Goal: Task Accomplishment & Management: Manage account settings

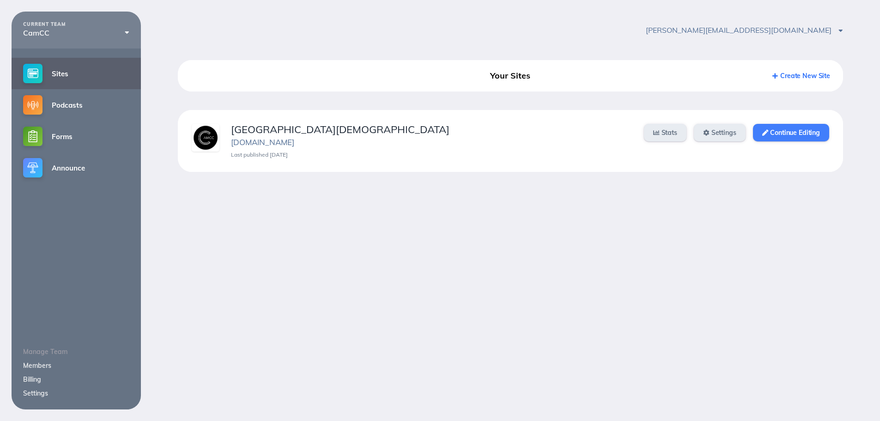
click at [801, 135] on link "Continue Editing" at bounding box center [791, 133] width 76 height 18
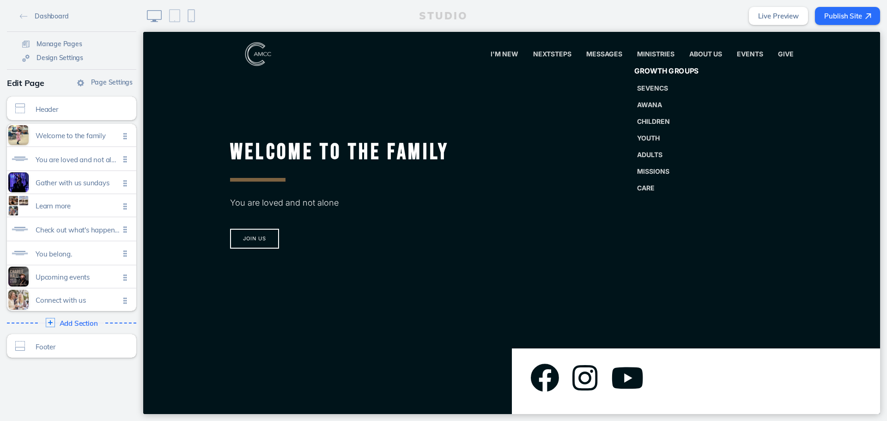
click at [650, 75] on span "Growth Groups" at bounding box center [666, 71] width 65 height 9
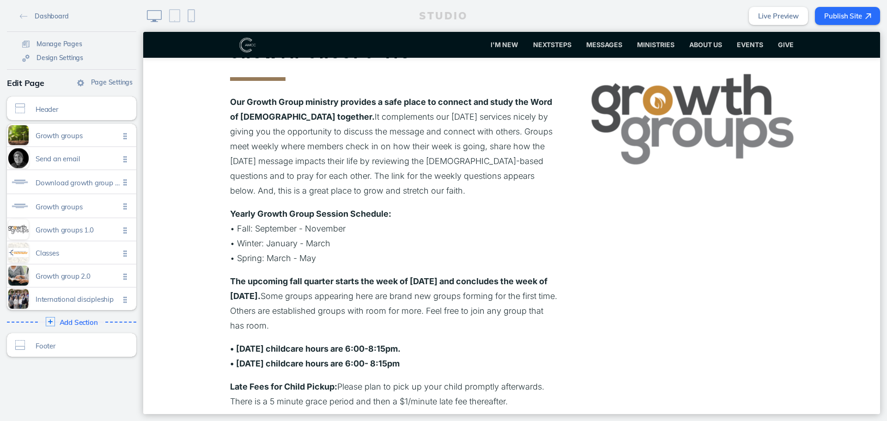
scroll to position [832, 0]
click at [61, 227] on span "Growth groups 1.0" at bounding box center [78, 228] width 84 height 8
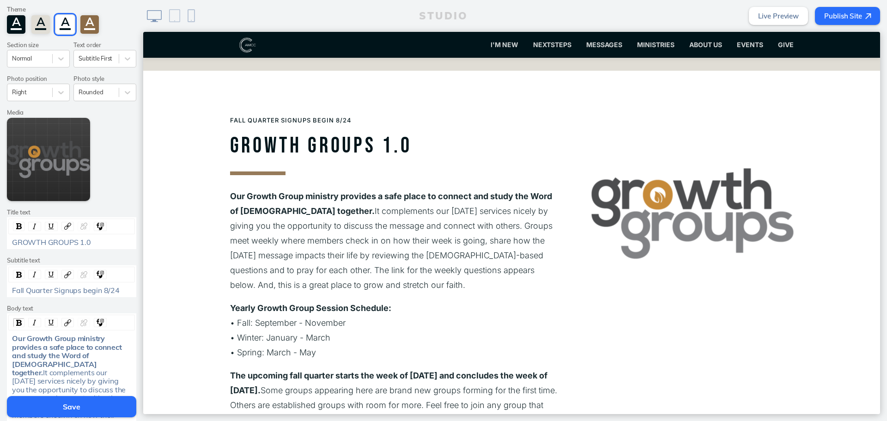
scroll to position [185, 0]
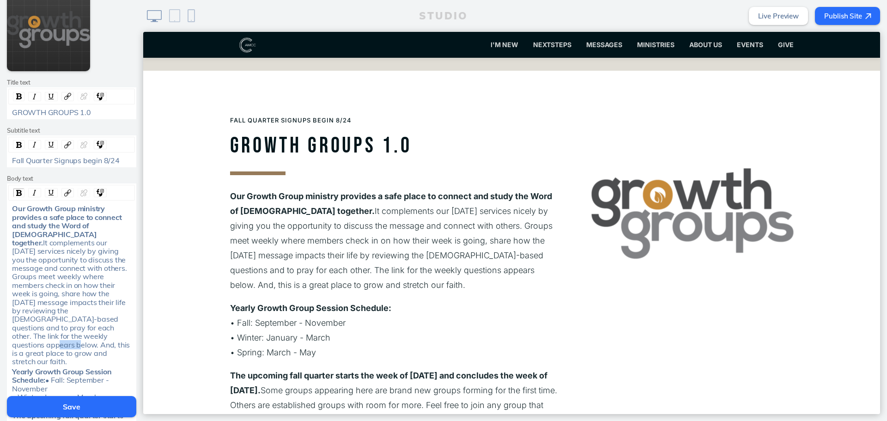
drag, startPoint x: 114, startPoint y: 327, endPoint x: 97, endPoint y: 327, distance: 17.6
click at [97, 327] on span "It complements our [DATE] services nicely by giving you the opportunity to disc…" at bounding box center [72, 302] width 120 height 128
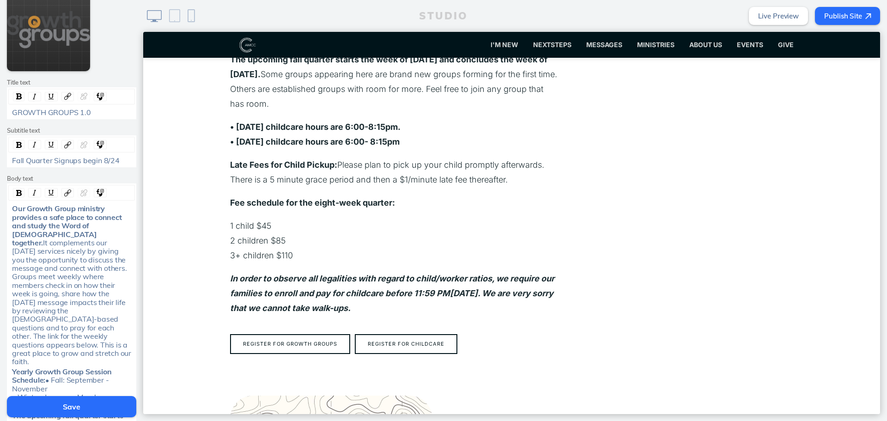
scroll to position [1060, 0]
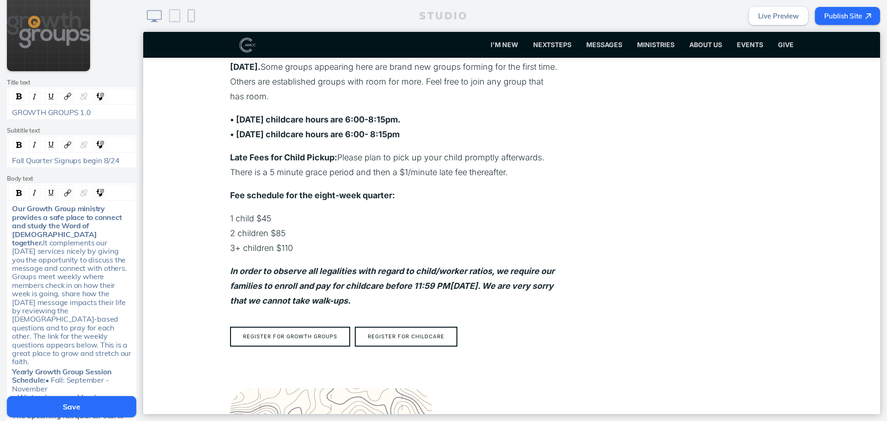
click at [49, 402] on button "Save" at bounding box center [71, 406] width 129 height 21
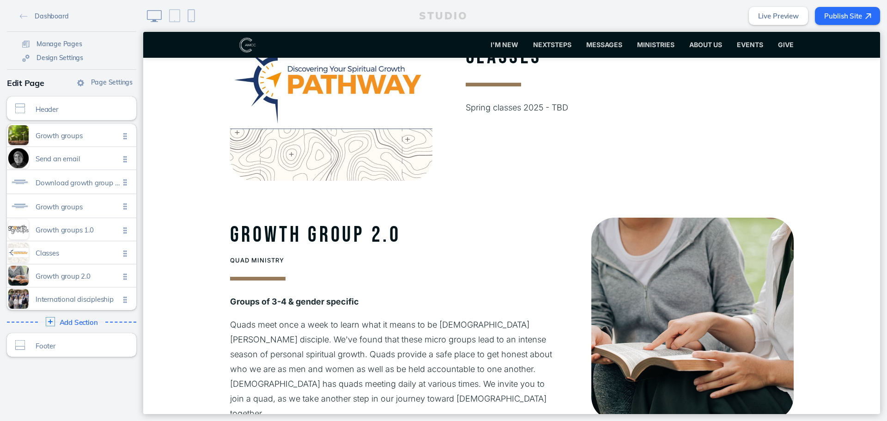
scroll to position [1476, 0]
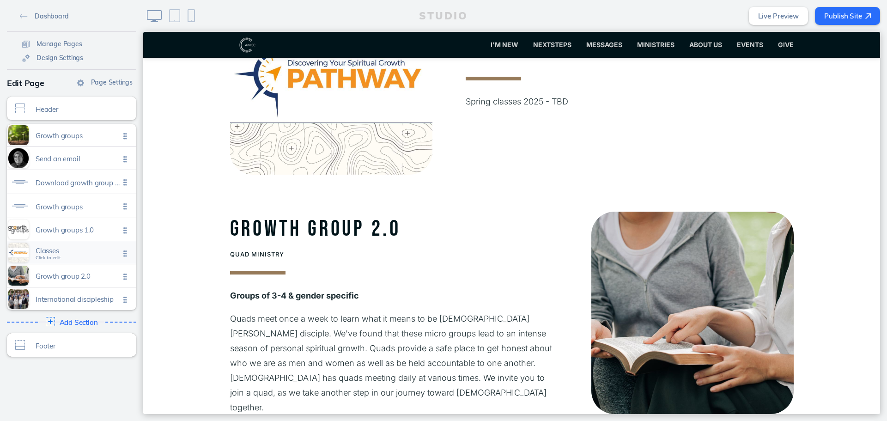
click at [74, 260] on div "Classes Click to edit" at bounding box center [71, 252] width 129 height 23
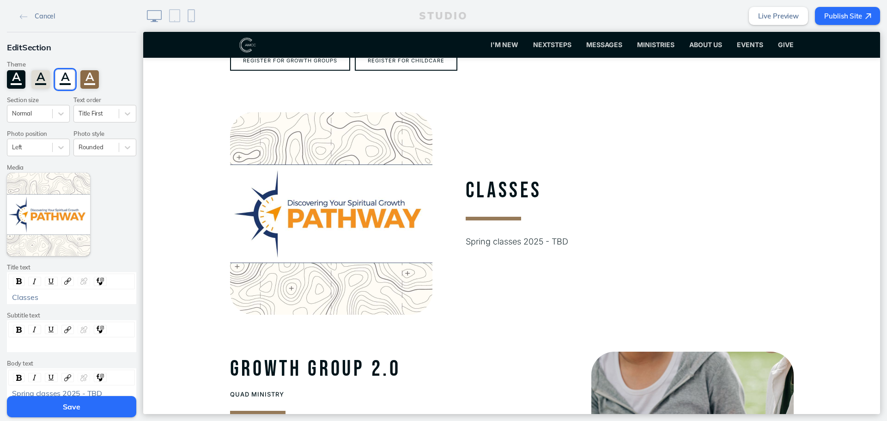
scroll to position [136, 0]
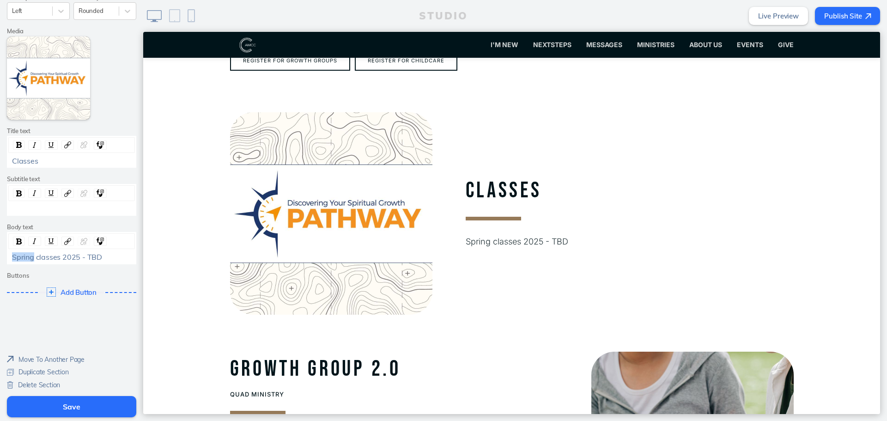
drag, startPoint x: 31, startPoint y: 257, endPoint x: -3, endPoint y: 257, distance: 34.2
click at [0, 257] on html "Cancel Edit Section Theme A A A A Section size Normal Text order Title First Ph…" at bounding box center [443, 210] width 887 height 421
click at [110, 400] on button "Save" at bounding box center [71, 406] width 129 height 21
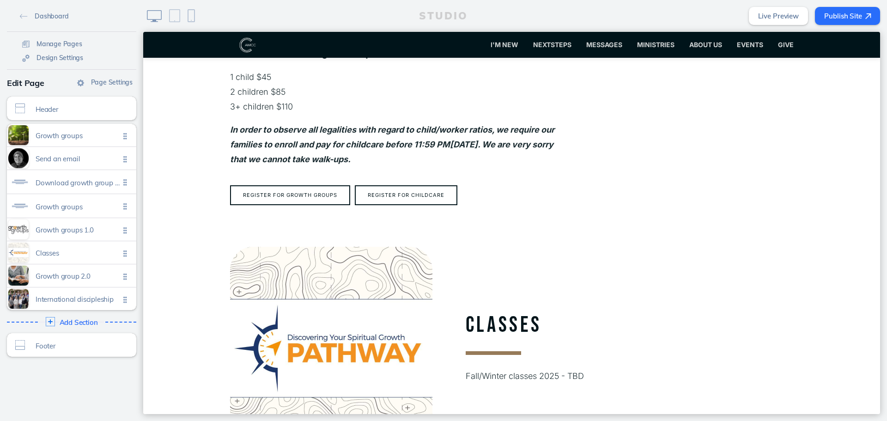
scroll to position [1432, 0]
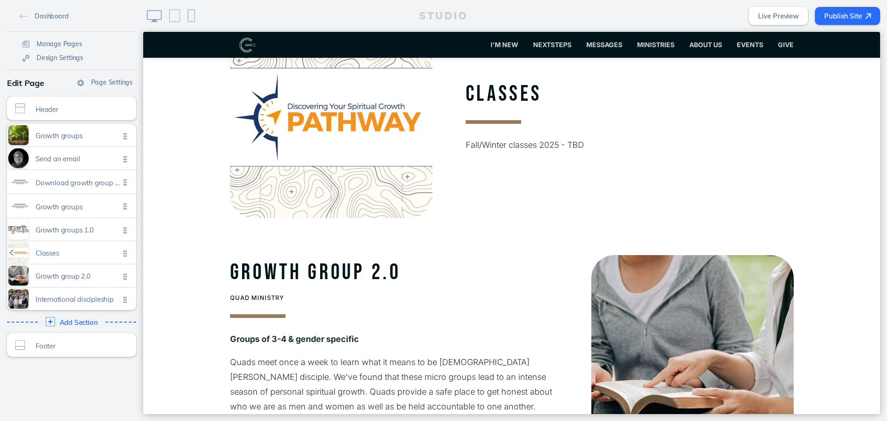
click at [857, 17] on button "Publish Site" at bounding box center [847, 16] width 65 height 18
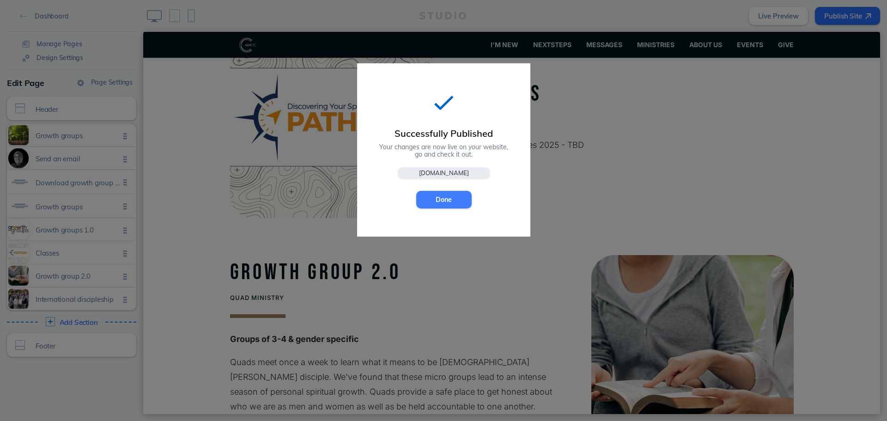
click at [440, 193] on button "Done" at bounding box center [443, 200] width 55 height 18
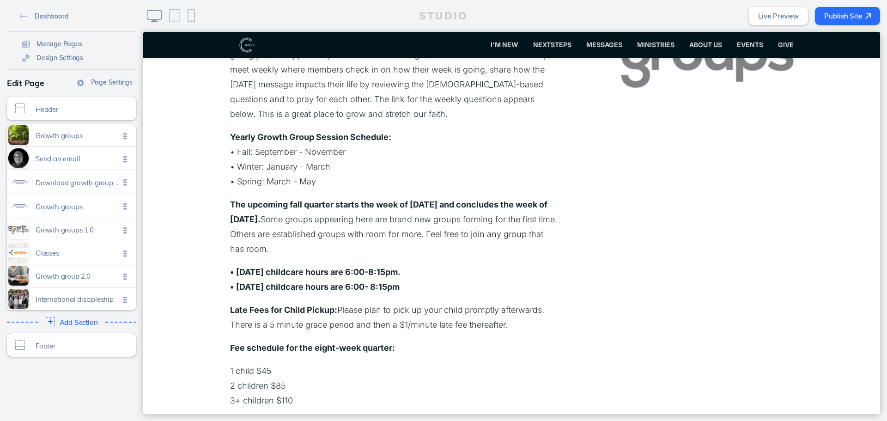
scroll to position [924, 0]
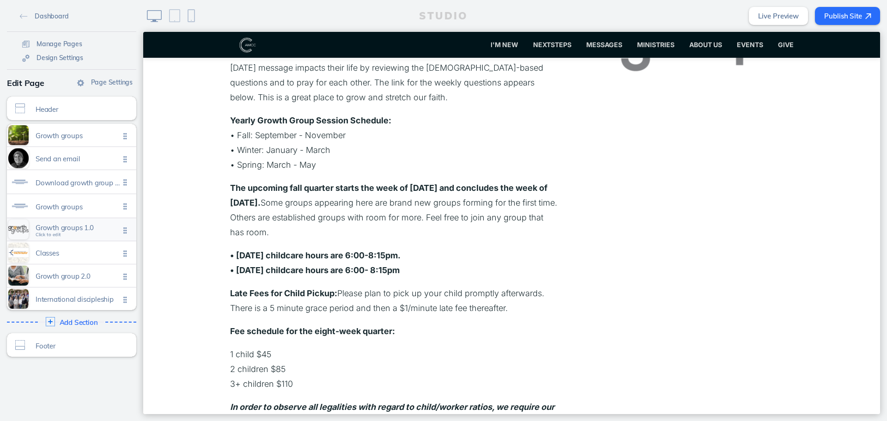
click at [75, 222] on div "Growth groups 1.0 Click to edit" at bounding box center [71, 229] width 129 height 23
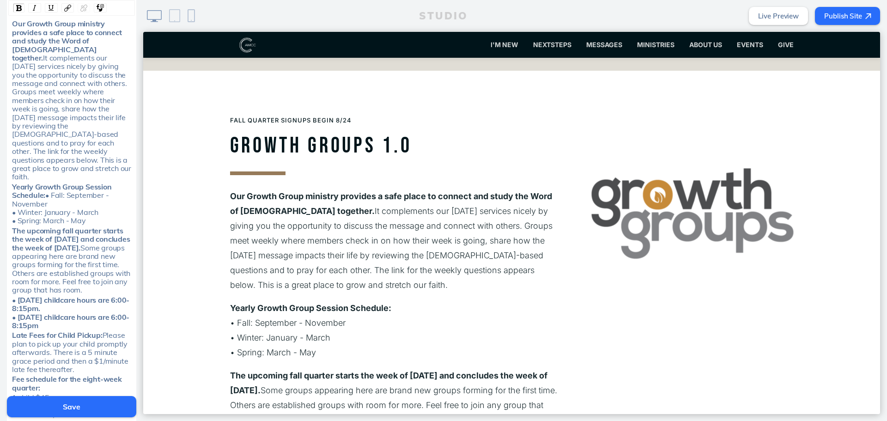
scroll to position [462, 0]
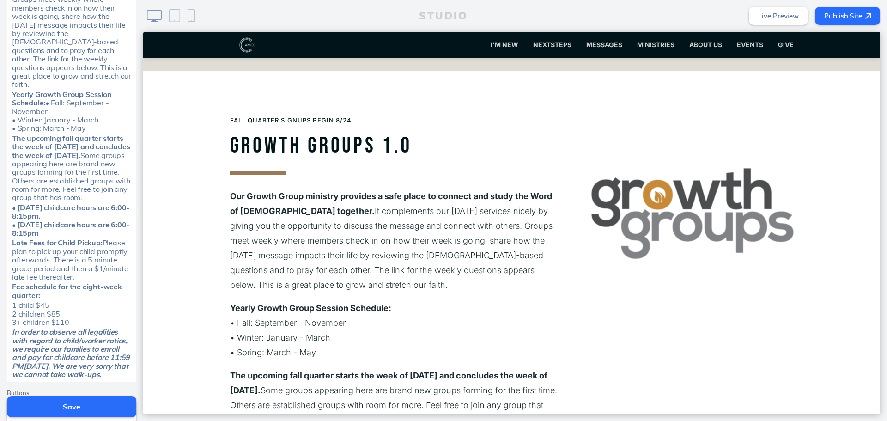
click at [50, 354] on span "In order to observe all legalities with regard to child/worker ratios, we requi…" at bounding box center [72, 353] width 120 height 52
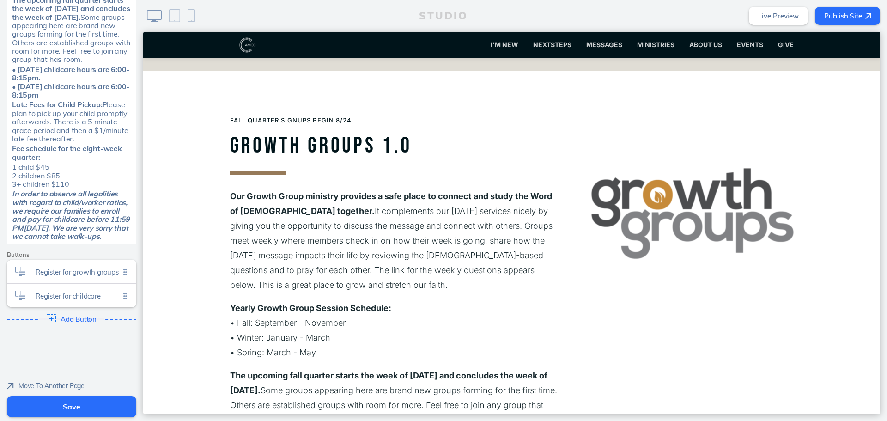
scroll to position [601, 0]
click at [67, 300] on div "Register for childcare Click to edit" at bounding box center [71, 295] width 129 height 24
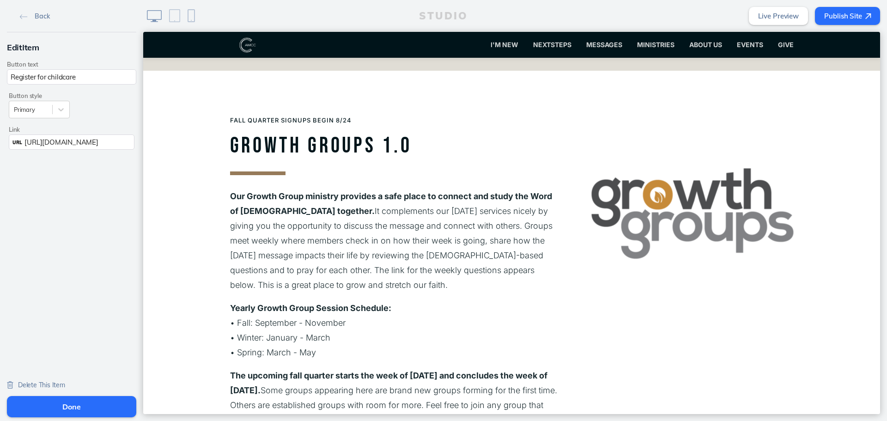
click at [98, 140] on span "[URL][DOMAIN_NAME]" at bounding box center [60, 142] width 73 height 9
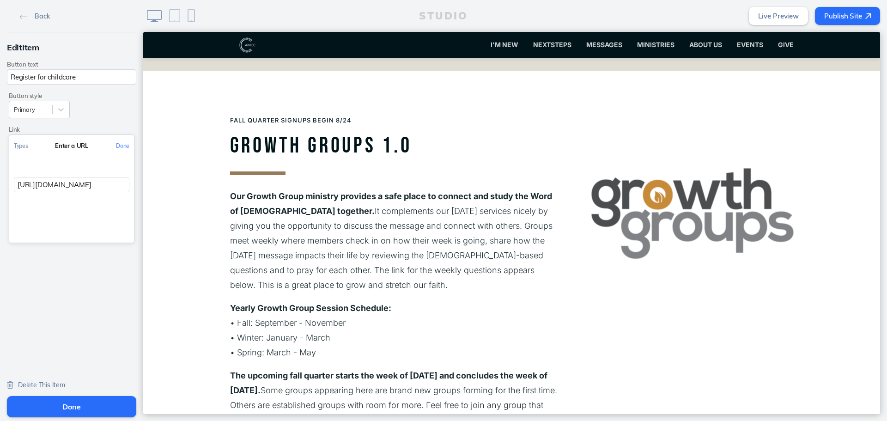
click at [109, 195] on div "Types Enter a URL Done [URL][DOMAIN_NAME]" at bounding box center [71, 189] width 125 height 108
click at [114, 188] on input "[URL][DOMAIN_NAME]" at bounding box center [71, 184] width 115 height 15
paste input "[URL][DOMAIN_NAME]"
type input "[URL][DOMAIN_NAME]"
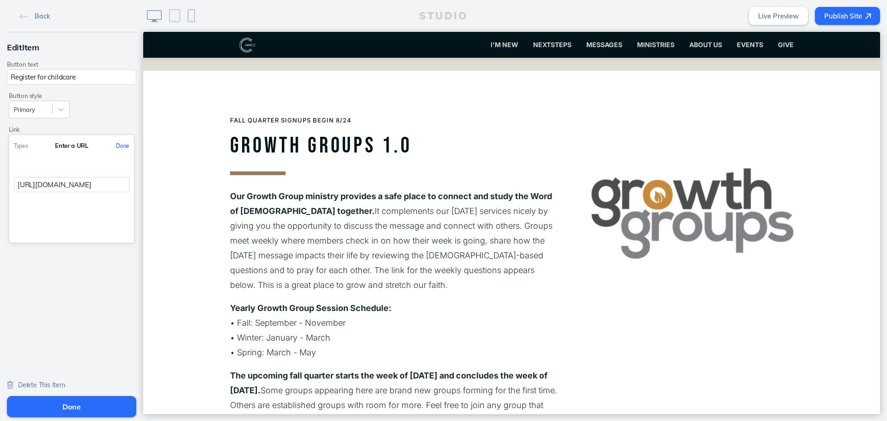
click at [119, 144] on button "Done" at bounding box center [122, 145] width 23 height 21
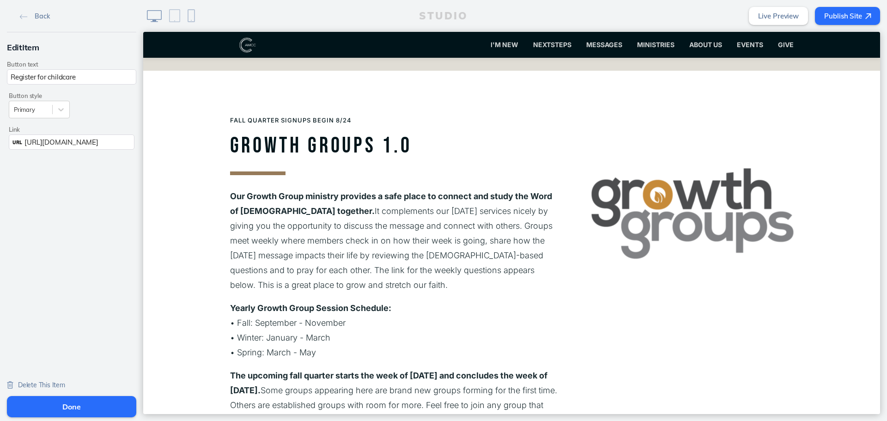
click at [74, 403] on button "Done" at bounding box center [71, 406] width 129 height 21
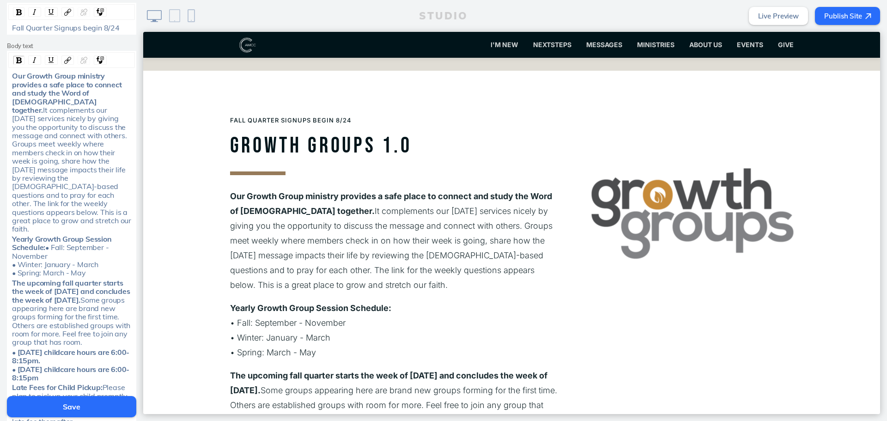
scroll to position [370, 0]
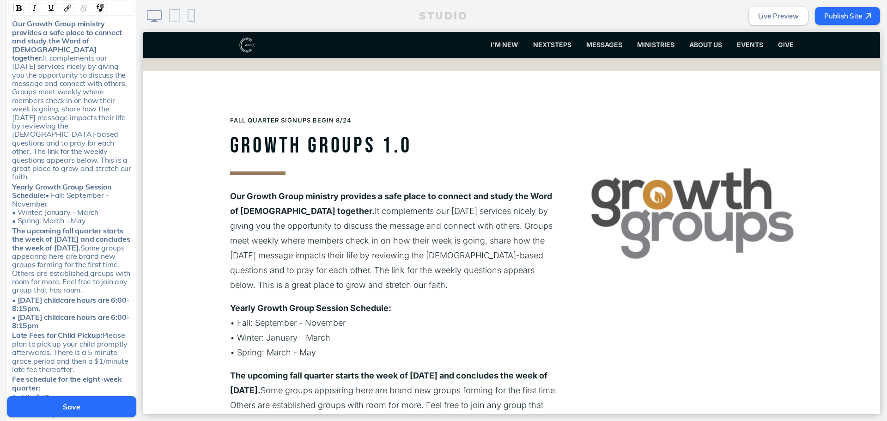
drag, startPoint x: 54, startPoint y: 314, endPoint x: 7, endPoint y: 311, distance: 46.3
click at [9, 311] on div "• [DATE] childcare hours are 6:00-8:15pm. • [DATE] childcare hours are 6:00- 8:…" at bounding box center [72, 313] width 126 height 34
click at [42, 298] on span "• [DATE] childcare hours are 6:00-8:15pm." at bounding box center [70, 304] width 117 height 18
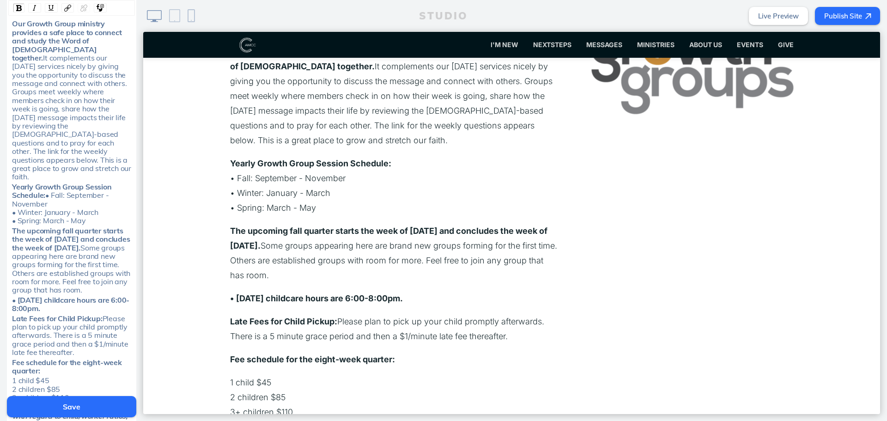
scroll to position [967, 0]
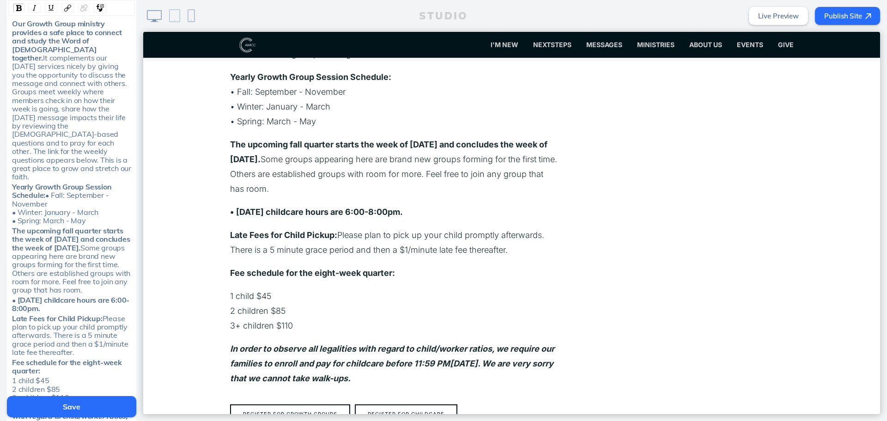
click at [65, 285] on div "The upcoming fall quarter starts the week of [DATE] and concludes the week of […" at bounding box center [72, 260] width 120 height 68
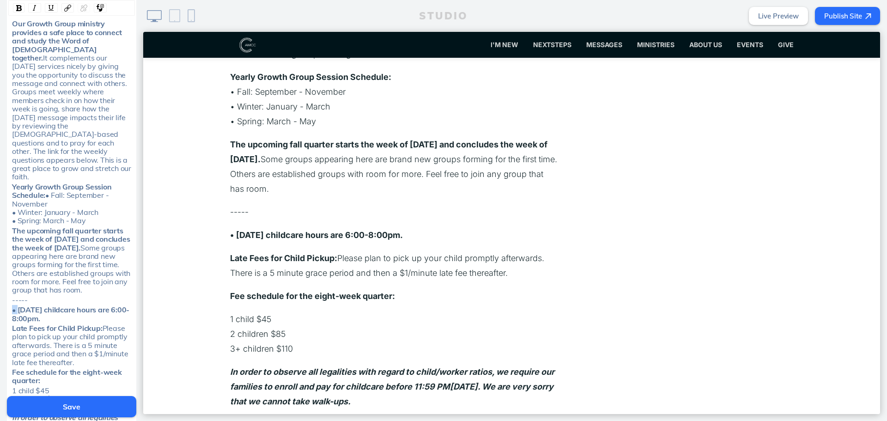
drag, startPoint x: 16, startPoint y: 302, endPoint x: 5, endPoint y: 302, distance: 11.1
click at [8, 302] on div "Our Growth Group ministry provides a safe place to connect and study the Word o…" at bounding box center [71, 241] width 127 height 444
drag, startPoint x: 43, startPoint y: 302, endPoint x: 9, endPoint y: 302, distance: 33.7
click at [12, 305] on span "[DATE] childcare hours are 6:00-8:00pm." at bounding box center [68, 314] width 112 height 18
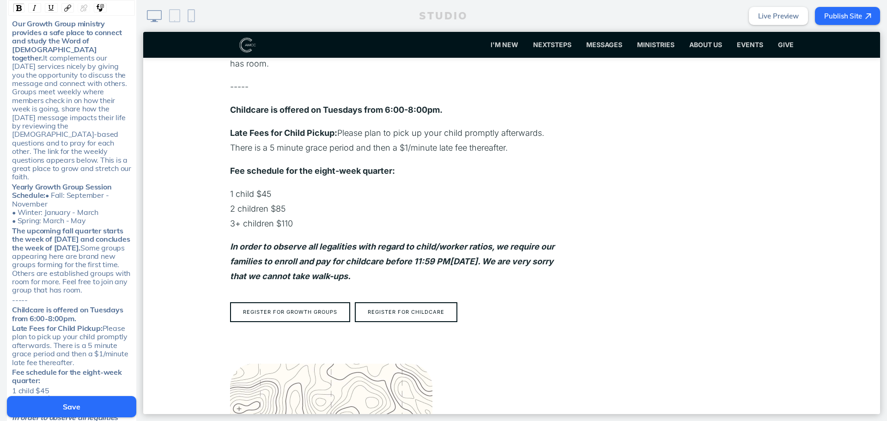
scroll to position [1106, 0]
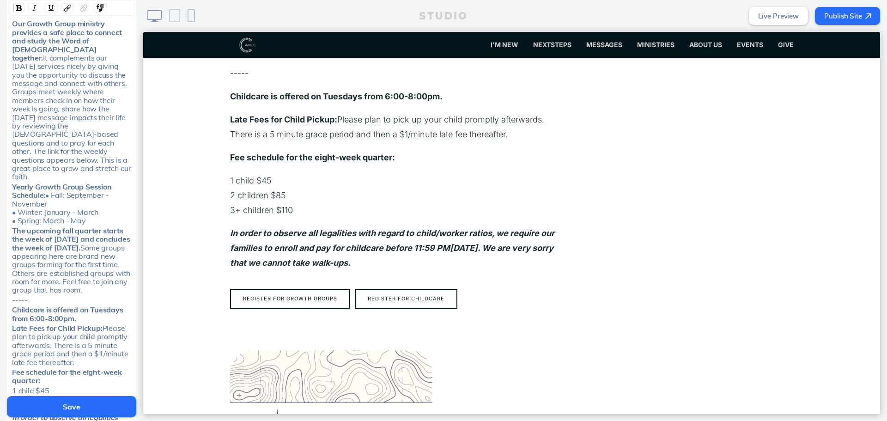
click at [52, 402] on button "Save" at bounding box center [71, 406] width 129 height 21
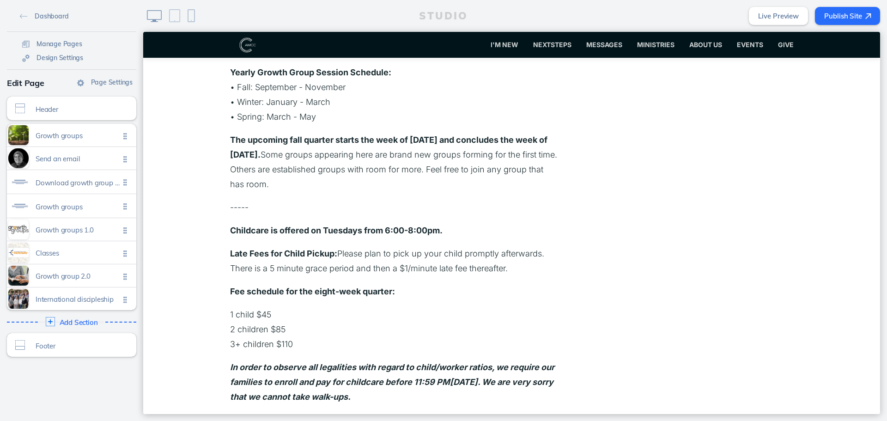
scroll to position [1014, 0]
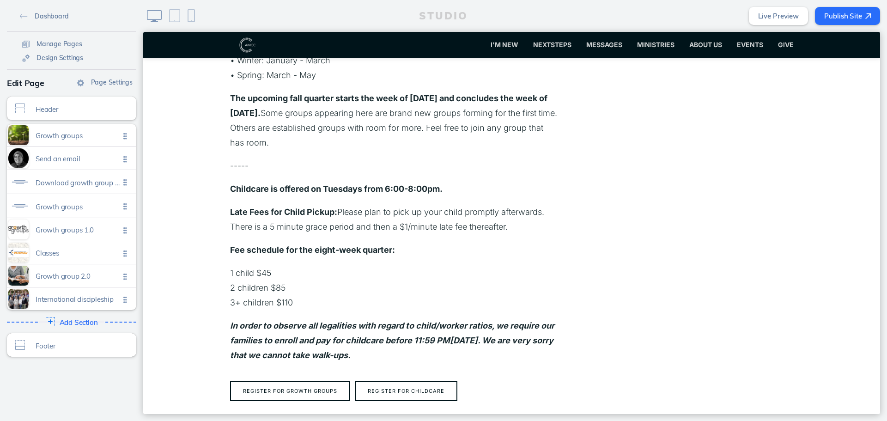
click at [851, 8] on button "Publish Site" at bounding box center [847, 16] width 65 height 18
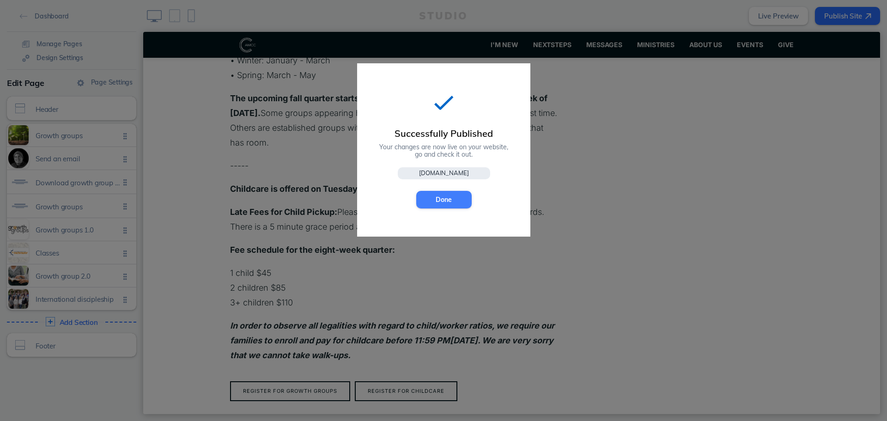
drag, startPoint x: 458, startPoint y: 197, endPoint x: 314, endPoint y: 165, distance: 147.2
click at [458, 197] on button "Done" at bounding box center [443, 200] width 55 height 18
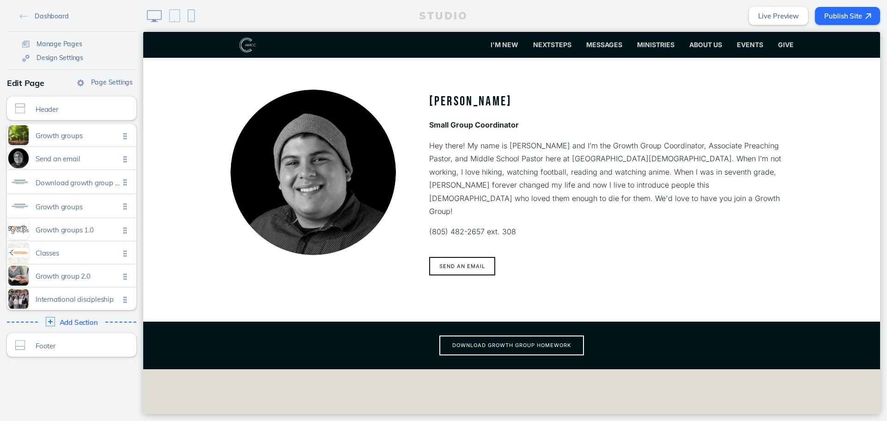
scroll to position [136, 0]
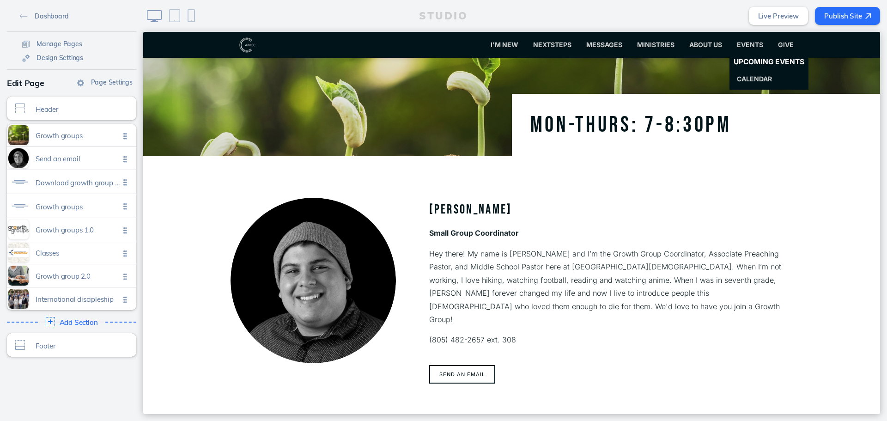
click at [736, 60] on span "Upcoming Events" at bounding box center [769, 62] width 71 height 9
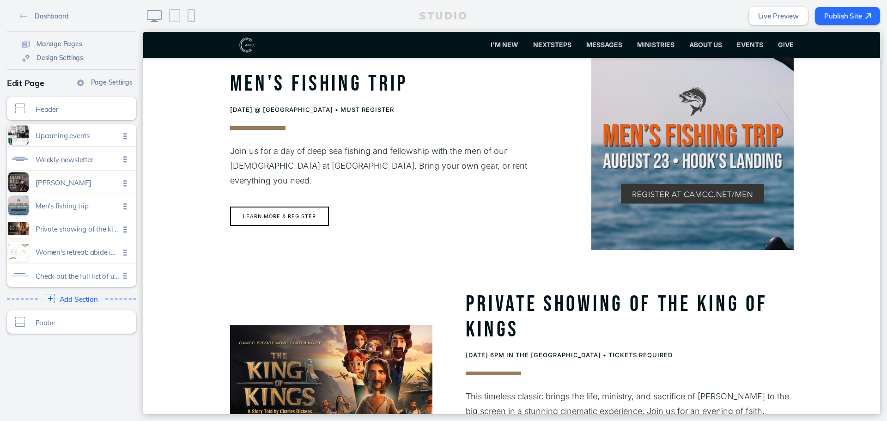
scroll to position [799, 0]
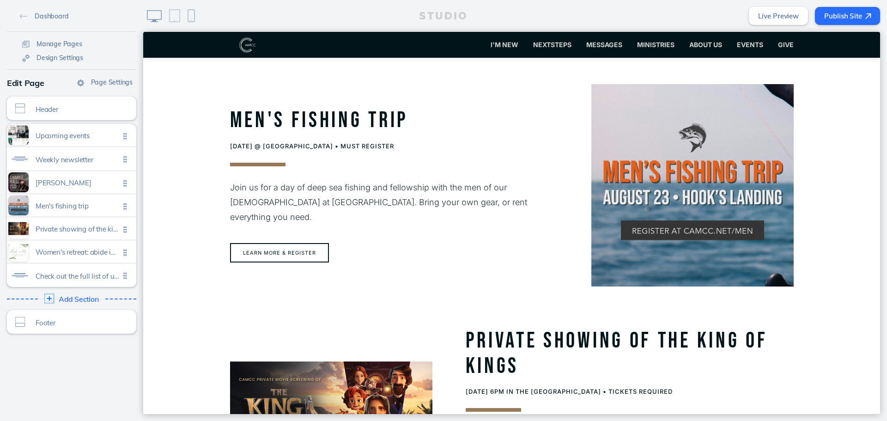
click at [96, 295] on div "Add Section Click to edit" at bounding box center [72, 299] width 136 height 17
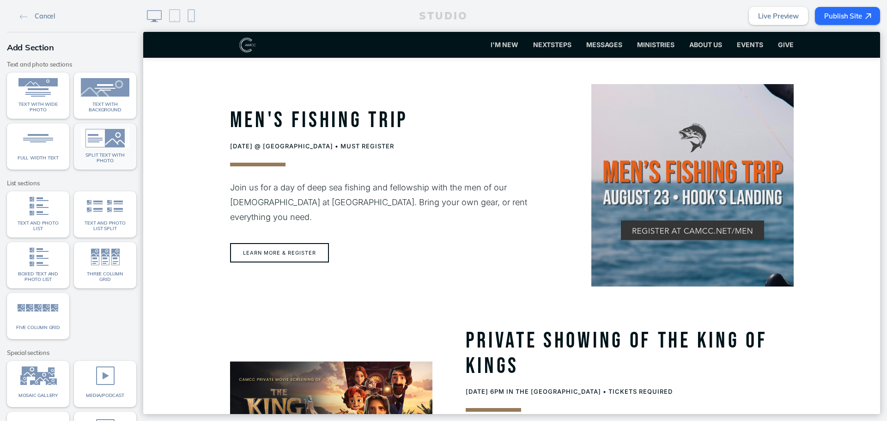
click at [98, 150] on link "Split text with photo" at bounding box center [105, 146] width 62 height 46
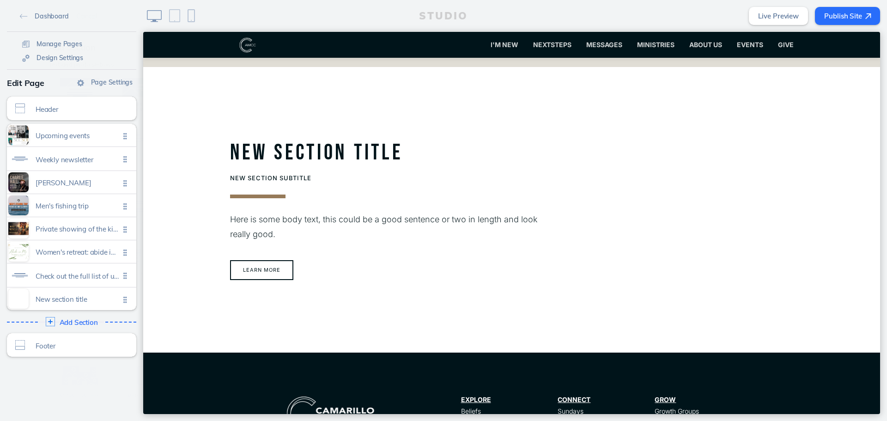
scroll to position [1705, 0]
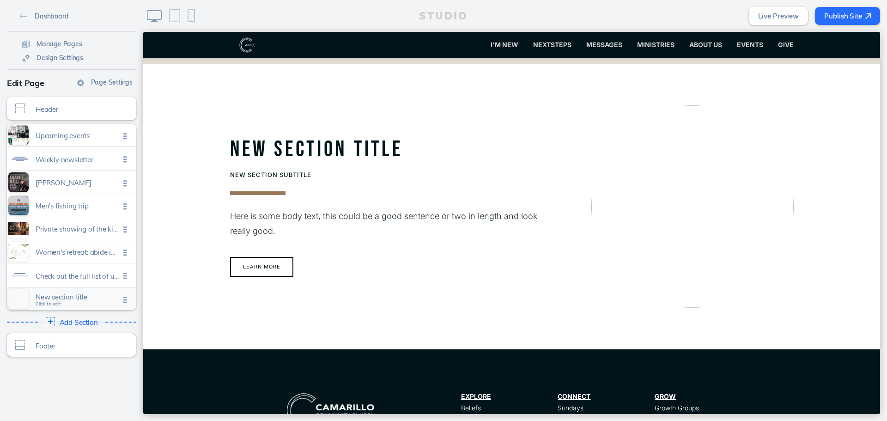
click at [49, 293] on span "New section title" at bounding box center [78, 297] width 84 height 8
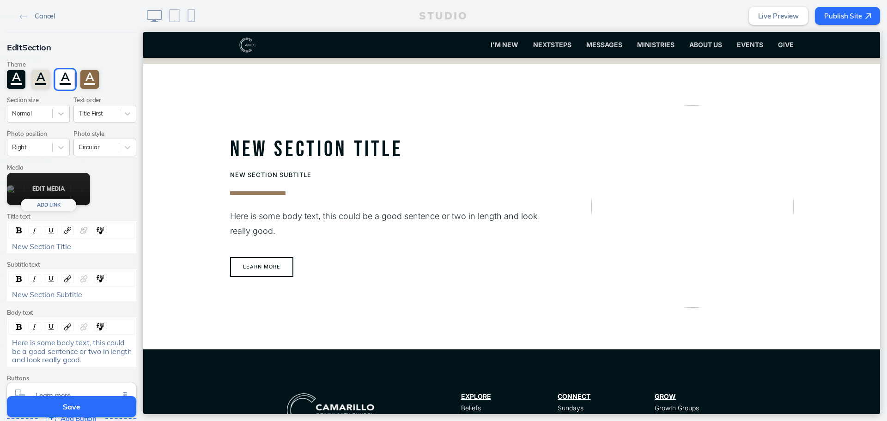
click at [38, 195] on button "Edit Media" at bounding box center [48, 189] width 83 height 32
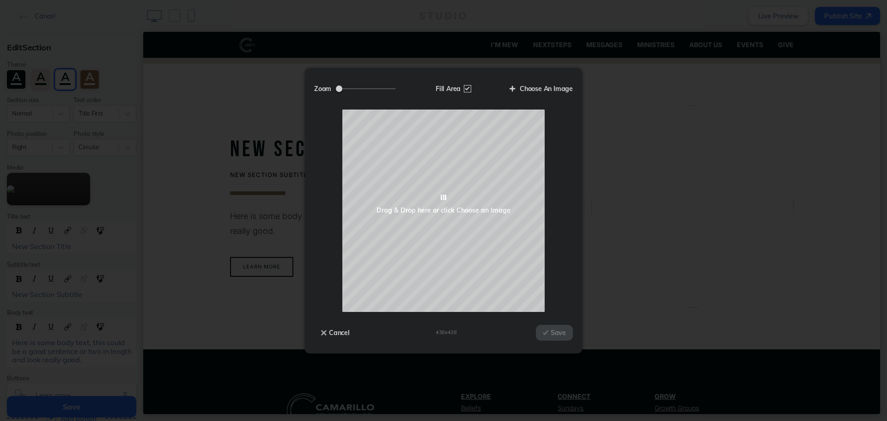
click at [552, 79] on div "Zoom Fill Area Choose An Image" at bounding box center [443, 93] width 259 height 32
click at [537, 90] on label "Choose An Image" at bounding box center [538, 89] width 70 height 16
click at [0, 0] on input "Choose An Image" at bounding box center [0, 0] width 0 height 0
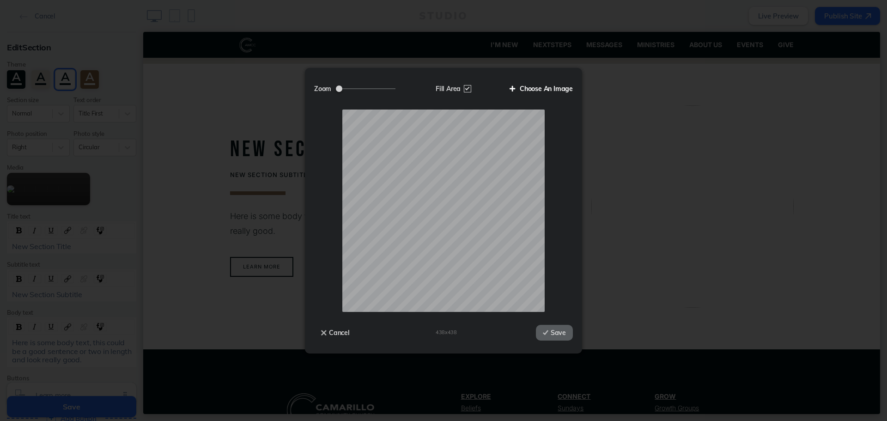
click at [558, 87] on label "Choose An Image" at bounding box center [538, 89] width 70 height 16
click at [0, 0] on input "Choose An Image" at bounding box center [0, 0] width 0 height 0
drag, startPoint x: 466, startPoint y: 92, endPoint x: 457, endPoint y: 91, distance: 8.9
click at [466, 91] on label "Fill Area" at bounding box center [453, 89] width 48 height 16
click at [0, 0] on input "Fill Area" at bounding box center [0, 0] width 0 height 0
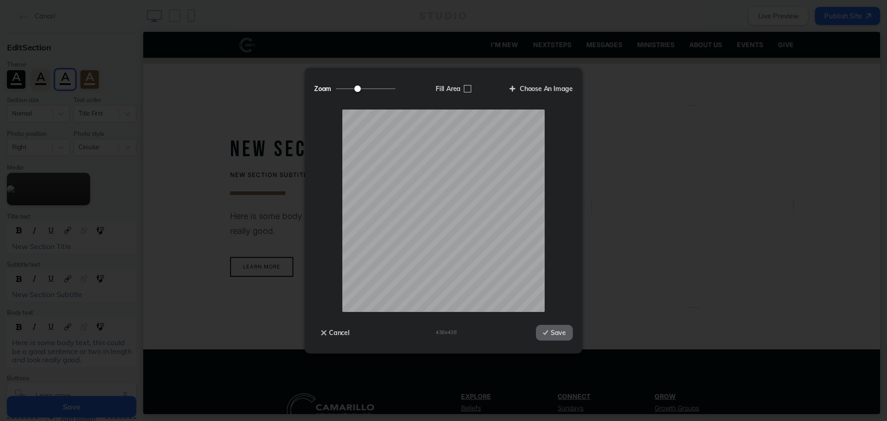
drag, startPoint x: 363, startPoint y: 89, endPoint x: 357, endPoint y: 90, distance: 6.0
click at [357, 89] on input "Zoom" at bounding box center [366, 88] width 60 height 1
type input "0.62"
click at [353, 89] on input "Zoom" at bounding box center [366, 88] width 60 height 1
click at [561, 335] on button "Save" at bounding box center [554, 333] width 37 height 16
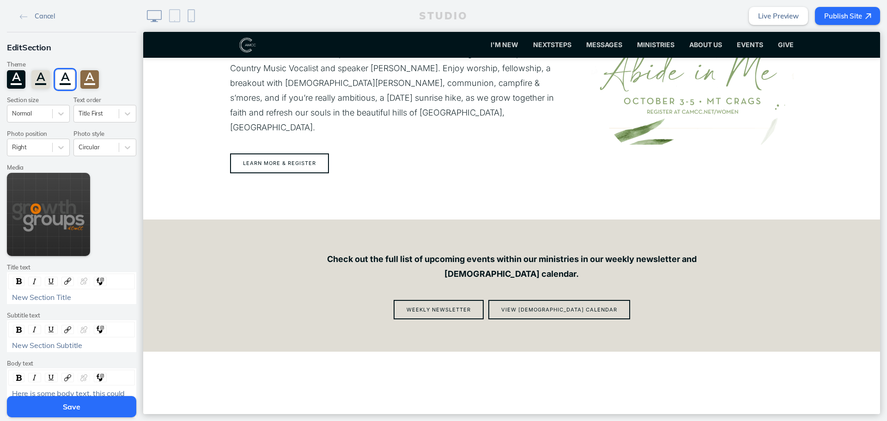
scroll to position [1428, 0]
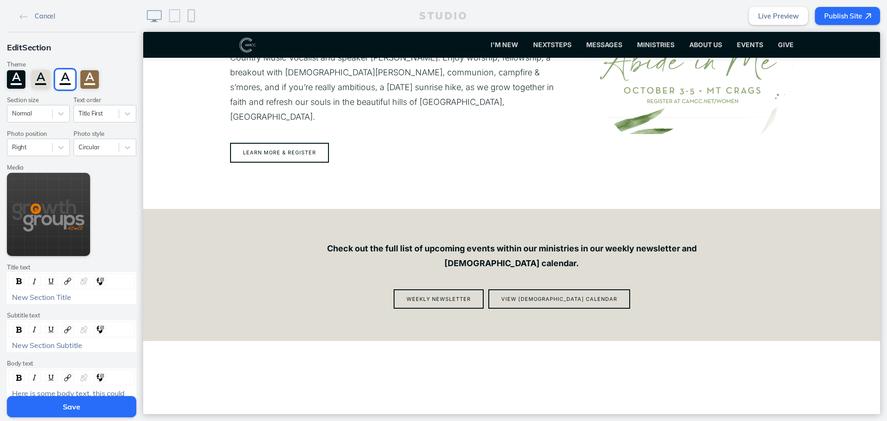
click at [78, 351] on div "New Section Subtitle" at bounding box center [71, 336] width 129 height 32
drag, startPoint x: 107, startPoint y: 302, endPoint x: 121, endPoint y: 295, distance: 15.1
click at [109, 300] on div "New Section Title" at bounding box center [71, 297] width 127 height 11
click at [122, 294] on div "New Section Title" at bounding box center [72, 297] width 120 height 8
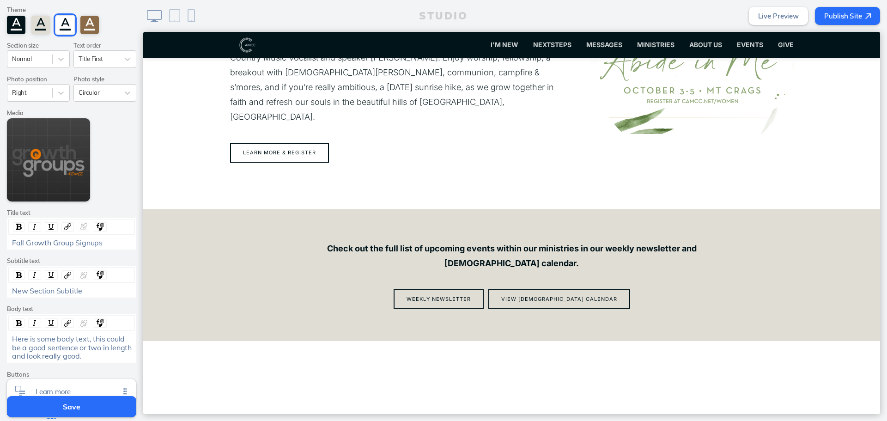
scroll to position [139, 0]
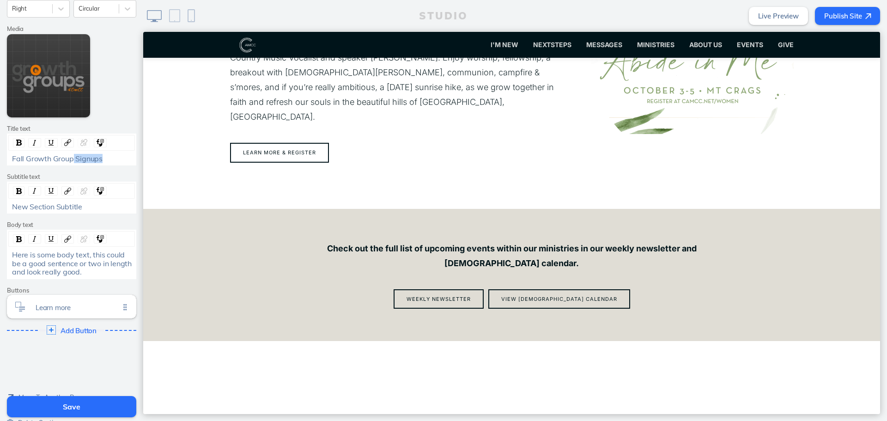
drag, startPoint x: 104, startPoint y: 158, endPoint x: 70, endPoint y: 164, distance: 34.3
click at [70, 164] on div "Fall Growth Group Signups" at bounding box center [71, 150] width 129 height 32
drag, startPoint x: 86, startPoint y: 208, endPoint x: 79, endPoint y: 208, distance: 6.5
click at [79, 208] on div "New Section Subtitle" at bounding box center [72, 206] width 120 height 8
click at [116, 156] on div "Fall Growth Groups" at bounding box center [72, 158] width 120 height 8
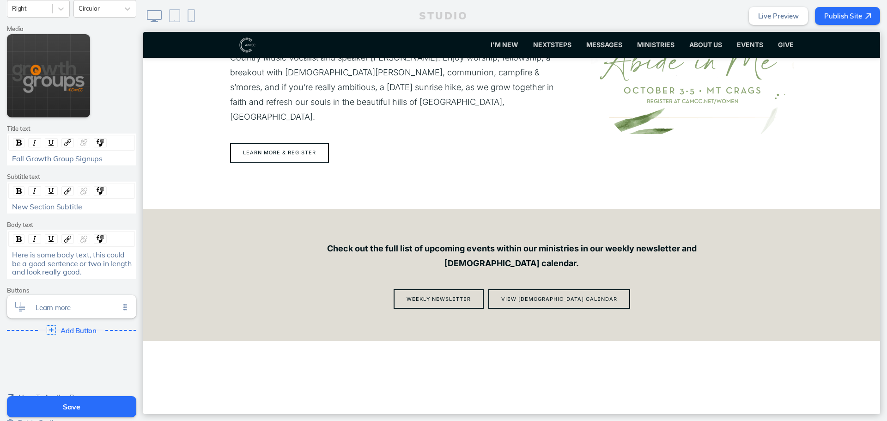
click at [101, 205] on div "New Section Subtitle" at bounding box center [72, 206] width 120 height 8
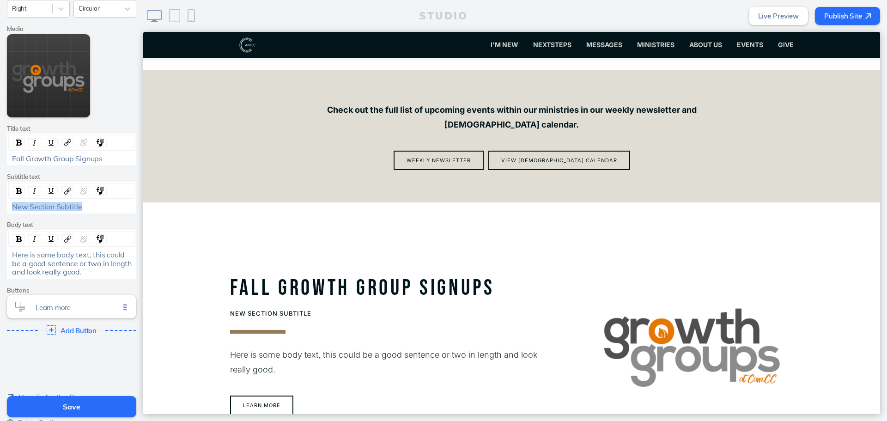
scroll to position [1659, 0]
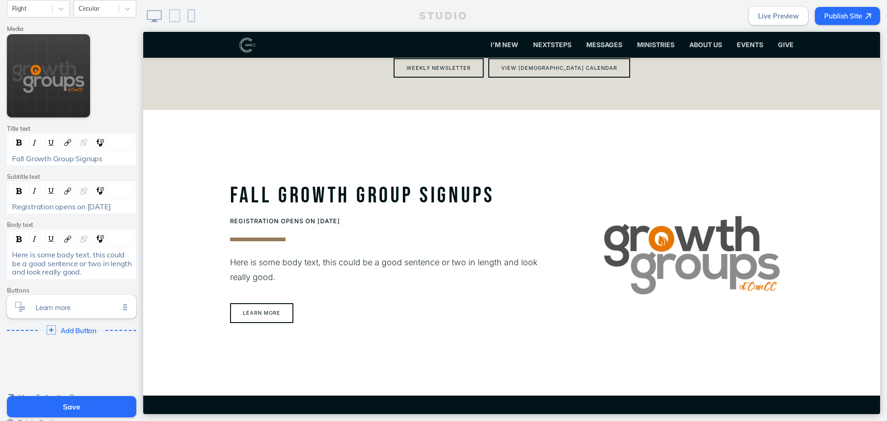
click at [86, 273] on div "Here is some body text, this could be a good sentence or two in length and look…" at bounding box center [72, 262] width 120 height 25
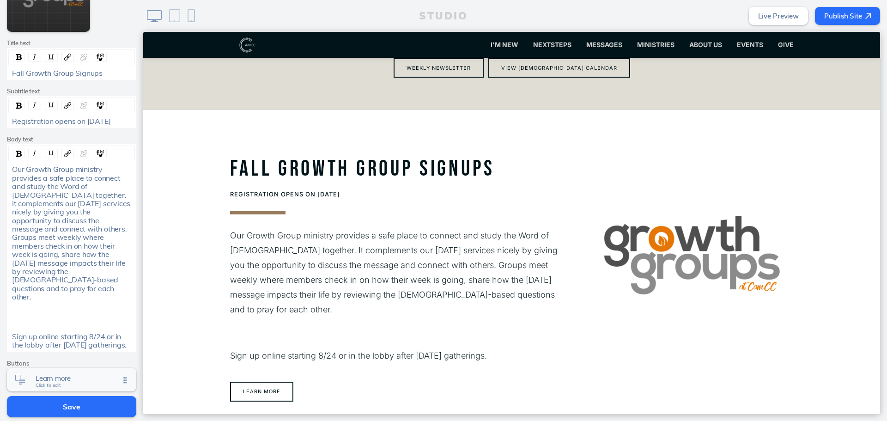
scroll to position [231, 0]
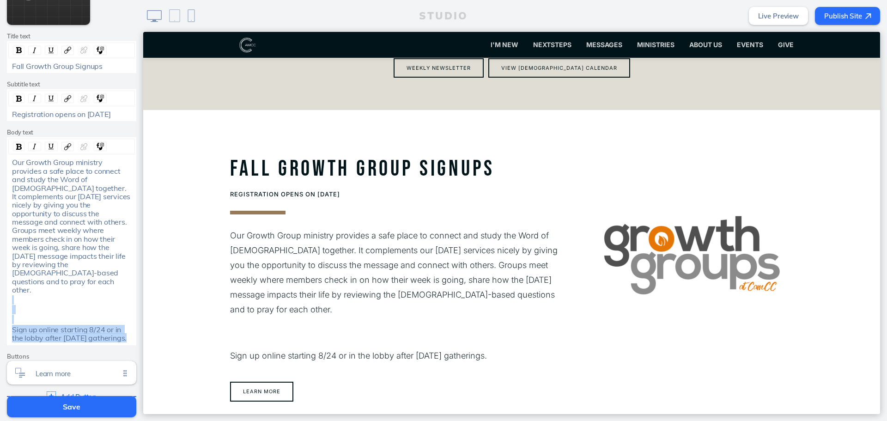
drag, startPoint x: 126, startPoint y: 324, endPoint x: 7, endPoint y: 283, distance: 125.5
click at [9, 283] on div "Our Growth Group ministry provides a safe place to connect and study the Word o…" at bounding box center [72, 250] width 126 height 184
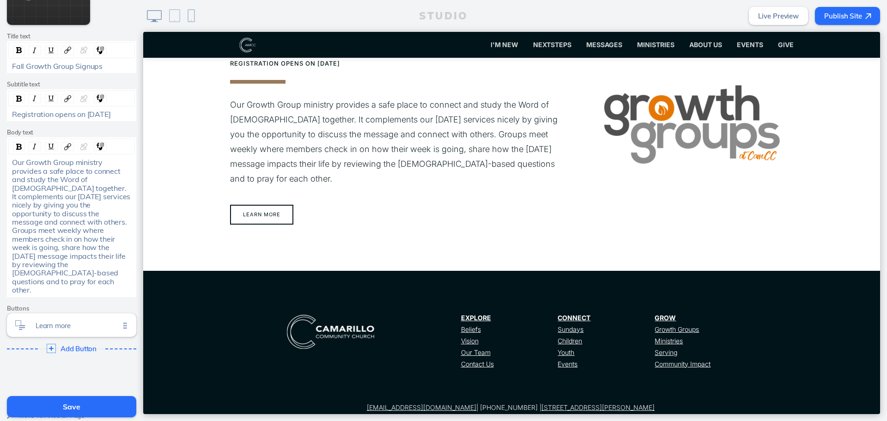
scroll to position [1798, 0]
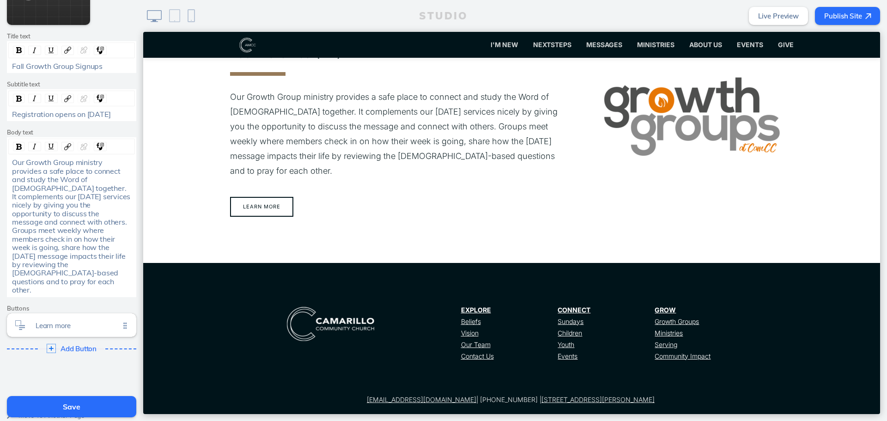
click at [55, 404] on button "Save" at bounding box center [71, 406] width 129 height 21
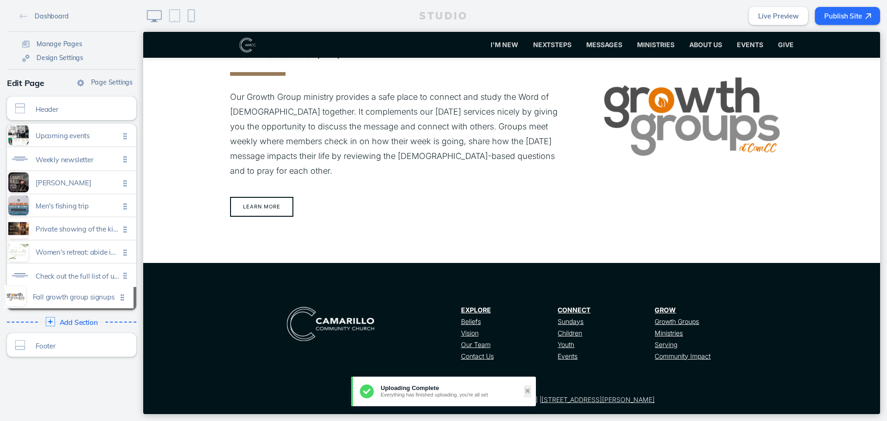
click at [122, 294] on ul "Upcoming events Click to edit Weekly newsletter Click to edit [PERSON_NAME] Cli…" at bounding box center [71, 217] width 129 height 186
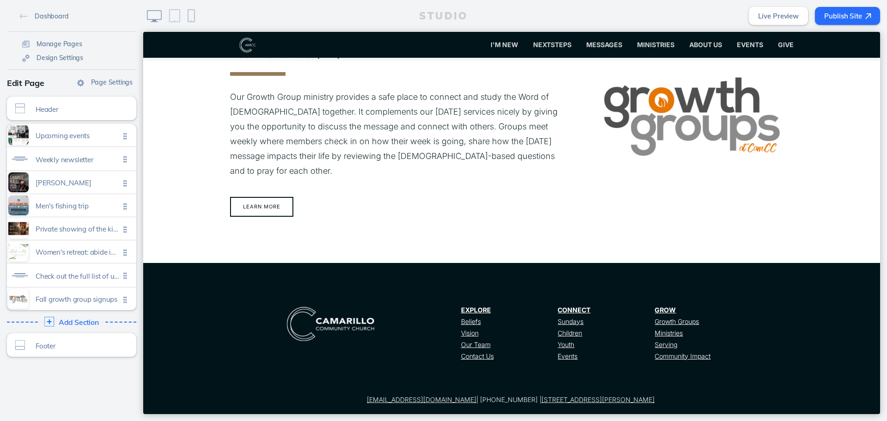
click at [81, 320] on span "Add Section" at bounding box center [79, 322] width 40 height 8
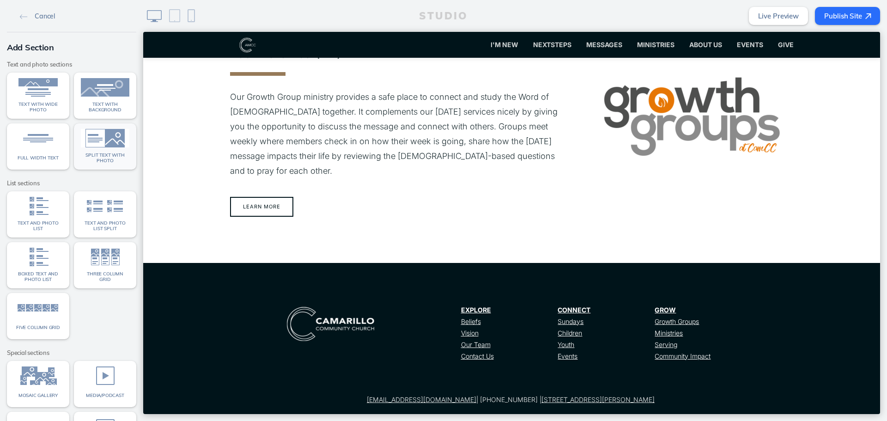
click at [98, 150] on link "Split text with photo" at bounding box center [105, 146] width 62 height 46
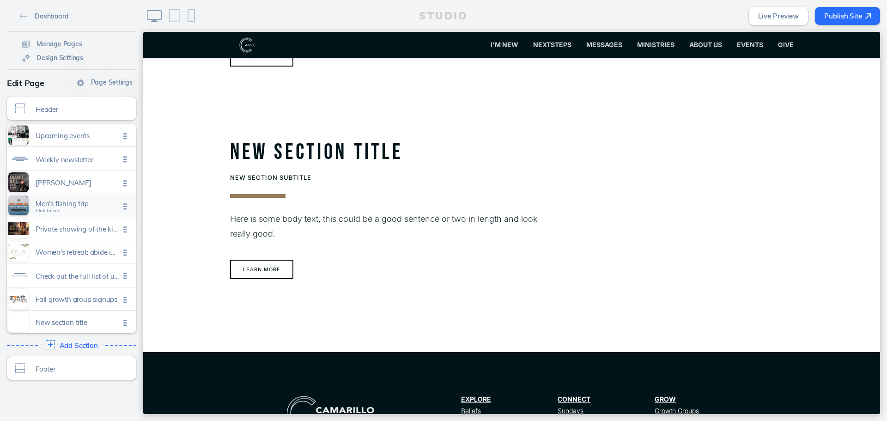
scroll to position [1951, 0]
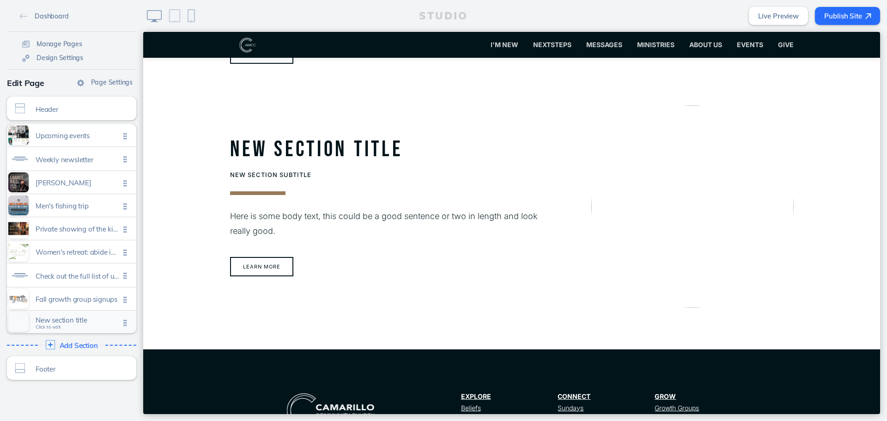
click at [59, 325] on span "New section title Click to edit" at bounding box center [78, 322] width 84 height 8
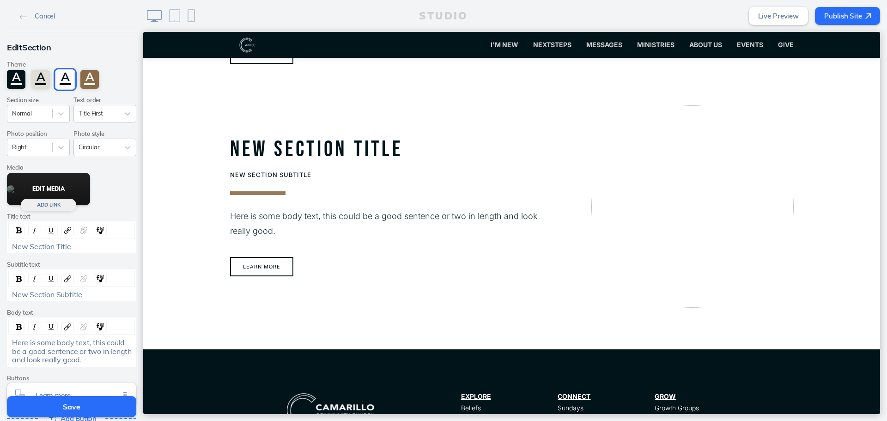
click at [59, 189] on button "Edit Media" at bounding box center [48, 189] width 83 height 32
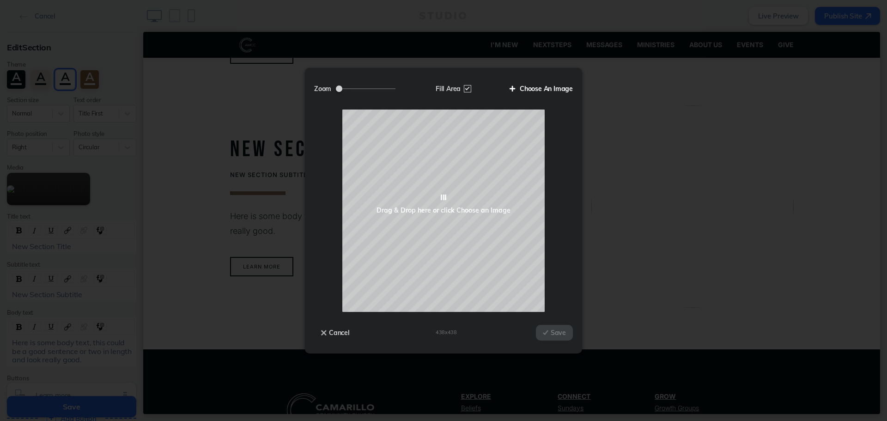
click at [559, 89] on label "Choose An Image" at bounding box center [538, 89] width 70 height 16
click at [0, 0] on input "Choose An Image" at bounding box center [0, 0] width 0 height 0
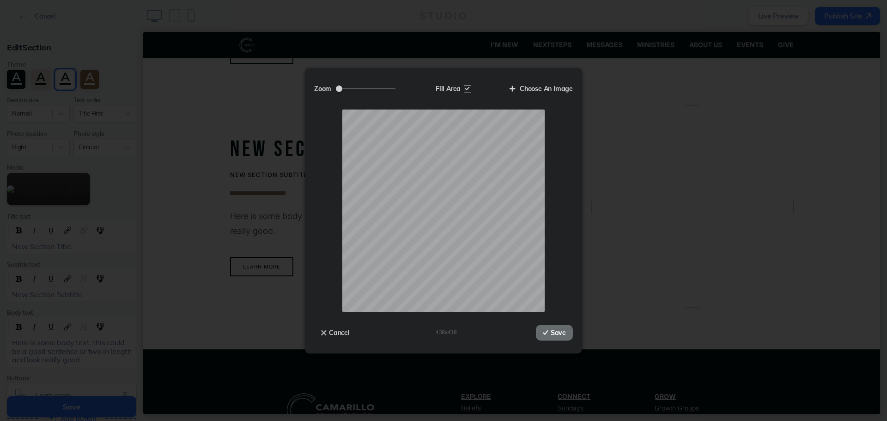
click at [561, 330] on button "Save" at bounding box center [554, 333] width 37 height 16
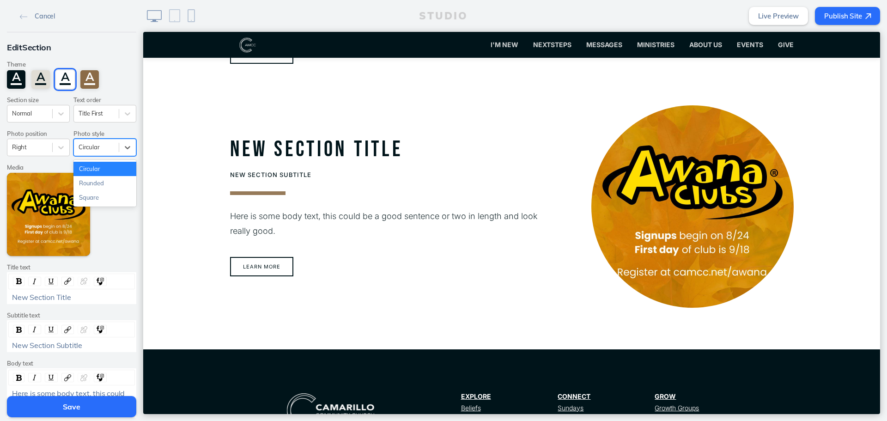
click at [97, 148] on div at bounding box center [97, 147] width 36 height 9
click at [95, 195] on div "Square" at bounding box center [104, 197] width 63 height 14
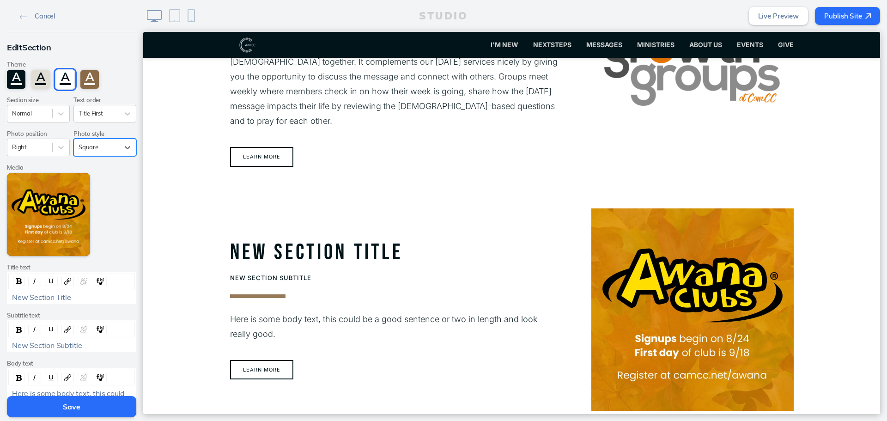
scroll to position [1904, 0]
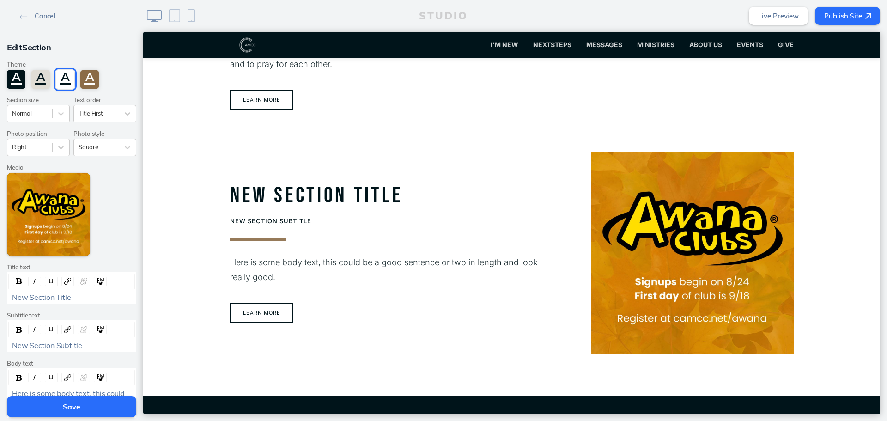
click at [96, 410] on button "Save" at bounding box center [71, 406] width 129 height 21
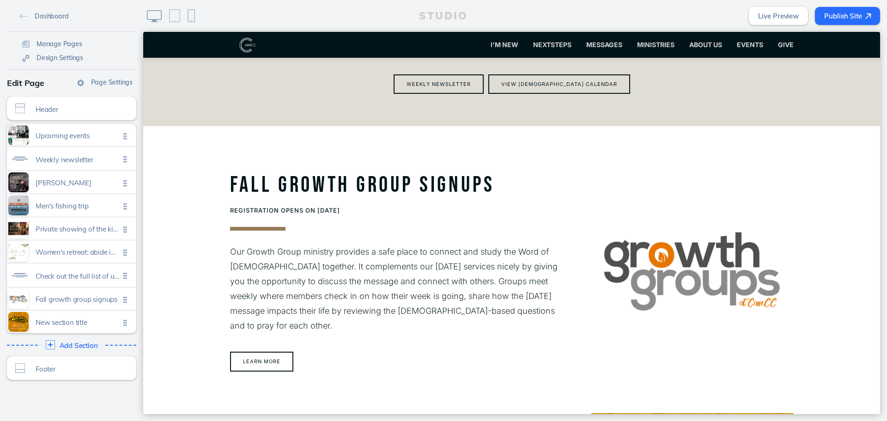
scroll to position [1720, 0]
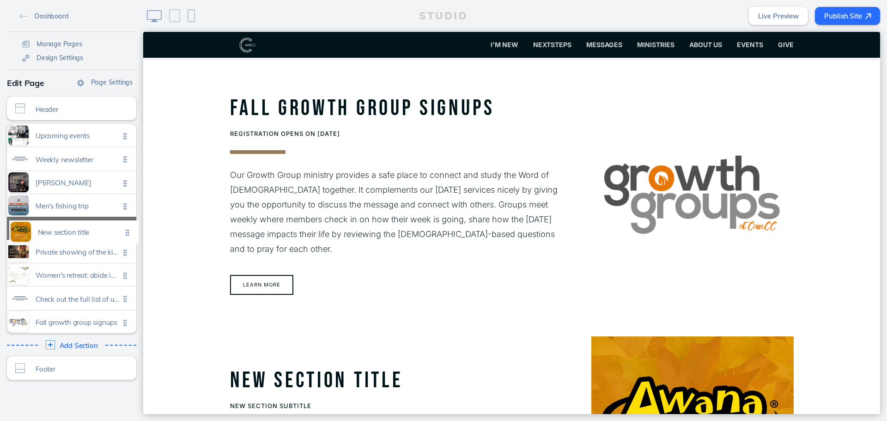
drag, startPoint x: 128, startPoint y: 327, endPoint x: 134, endPoint y: 237, distance: 89.8
click at [134, 237] on div "Dashboard Manage Pages Design Settings Page Settings Edit Page Header Click to …" at bounding box center [71, 210] width 143 height 421
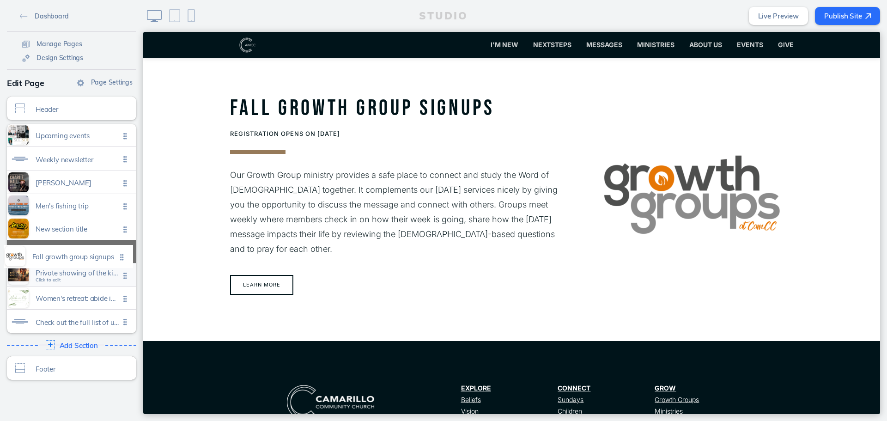
drag, startPoint x: 118, startPoint y: 323, endPoint x: 118, endPoint y: 258, distance: 65.1
click at [118, 258] on ul "Upcoming events Click to edit Weekly newsletter Click to edit [PERSON_NAME] Cli…" at bounding box center [71, 228] width 129 height 209
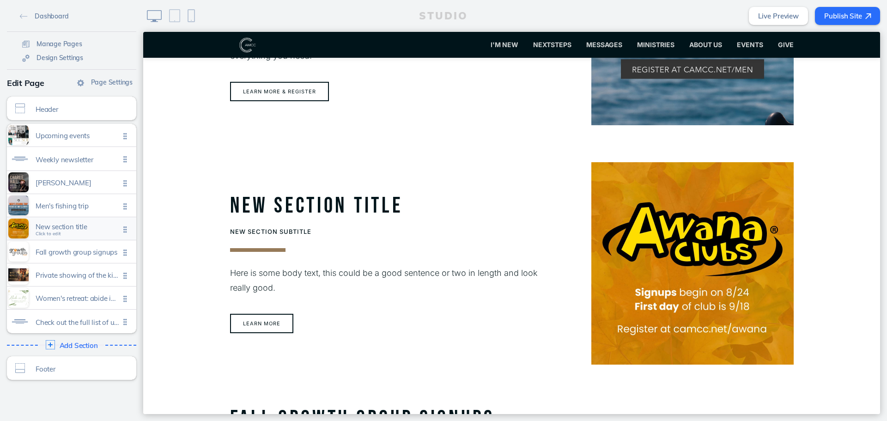
click at [70, 225] on span "New section title" at bounding box center [78, 227] width 84 height 8
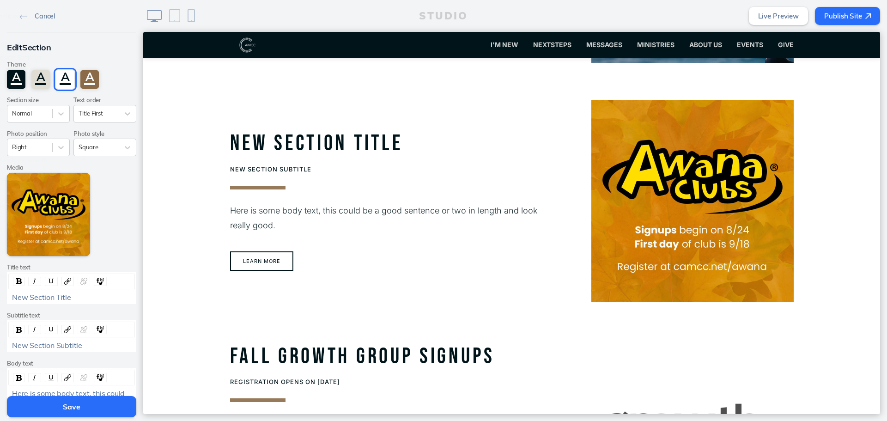
scroll to position [1023, 0]
click at [49, 158] on div "Edit Section Theme A A A A Section size Normal Text order Title First Photo pos…" at bounding box center [71, 259] width 143 height 454
click at [53, 154] on div at bounding box center [61, 147] width 17 height 17
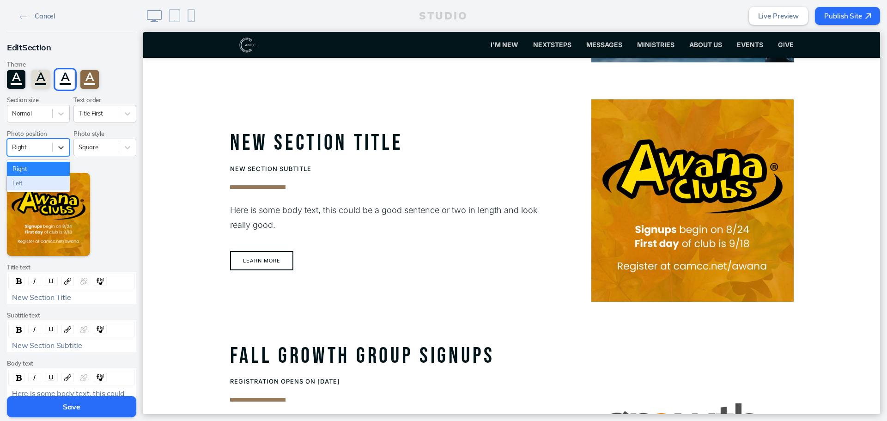
click at [39, 180] on div "Left" at bounding box center [38, 183] width 63 height 14
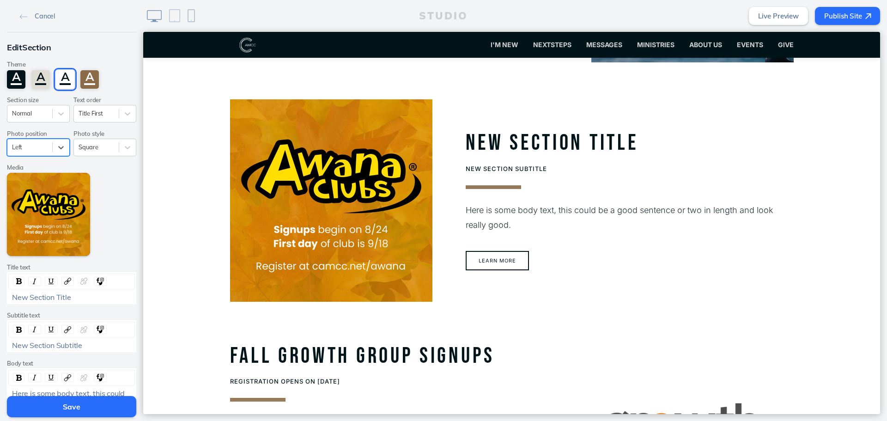
click at [115, 394] on div "Save" at bounding box center [71, 407] width 143 height 28
click at [105, 299] on div "New Section Title" at bounding box center [72, 297] width 120 height 8
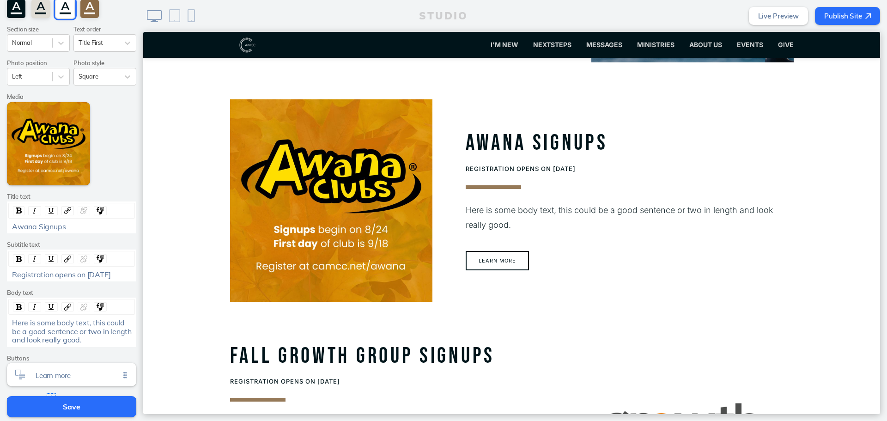
scroll to position [139, 0]
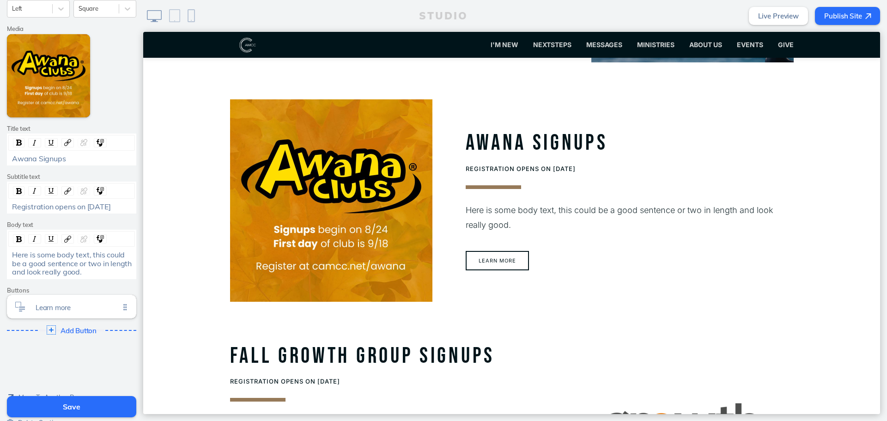
click at [103, 275] on div "Here is some body text, this could be a good sentence or two in length and look…" at bounding box center [72, 262] width 120 height 25
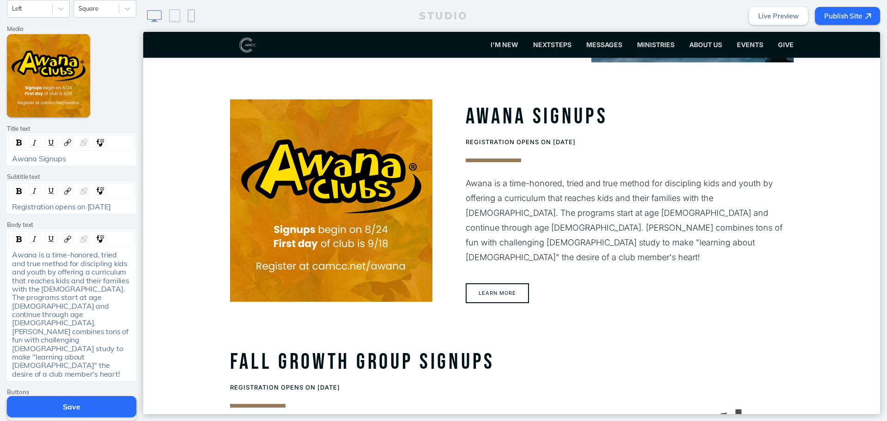
click at [73, 403] on span "Learn more" at bounding box center [78, 407] width 84 height 8
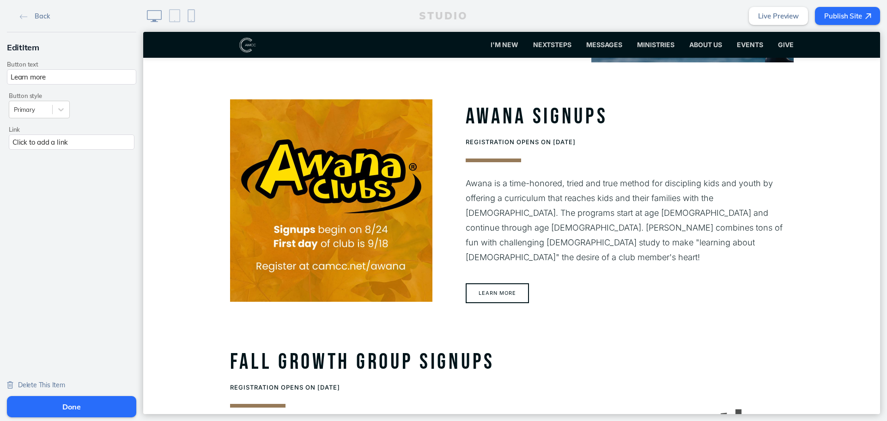
click at [78, 134] on div "Click to add a link" at bounding box center [72, 141] width 126 height 15
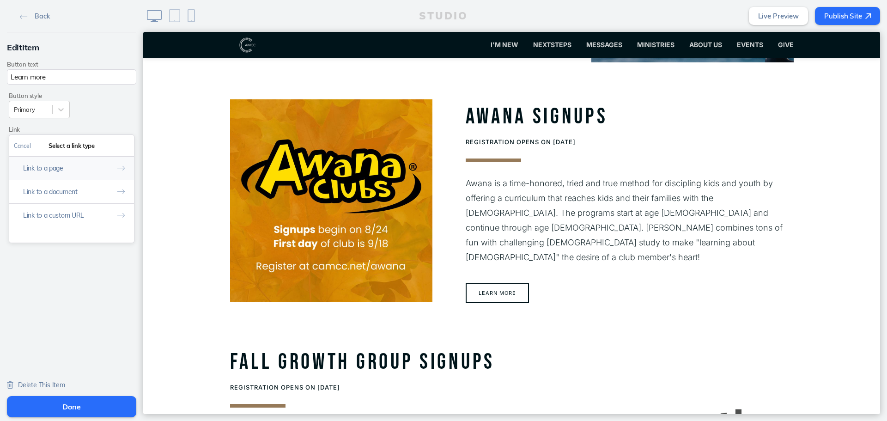
click at [71, 161] on button "Link to a page" at bounding box center [71, 168] width 125 height 24
click at [84, 195] on link "Awana" at bounding box center [71, 197] width 115 height 14
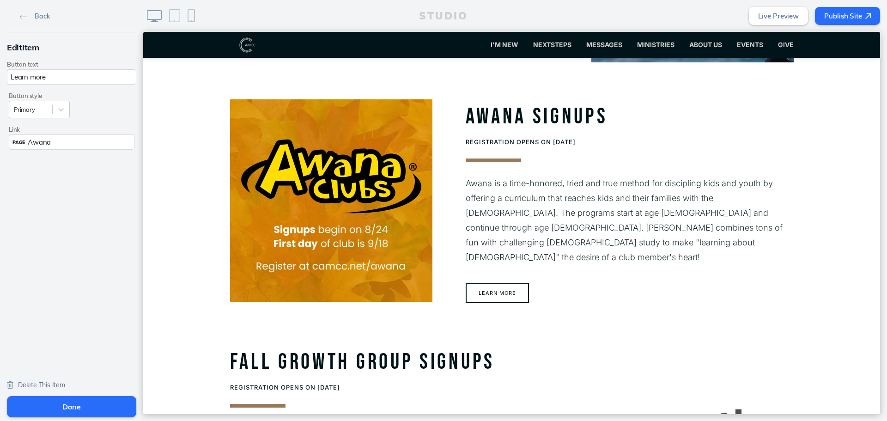
click at [67, 405] on button "Done" at bounding box center [71, 406] width 129 height 21
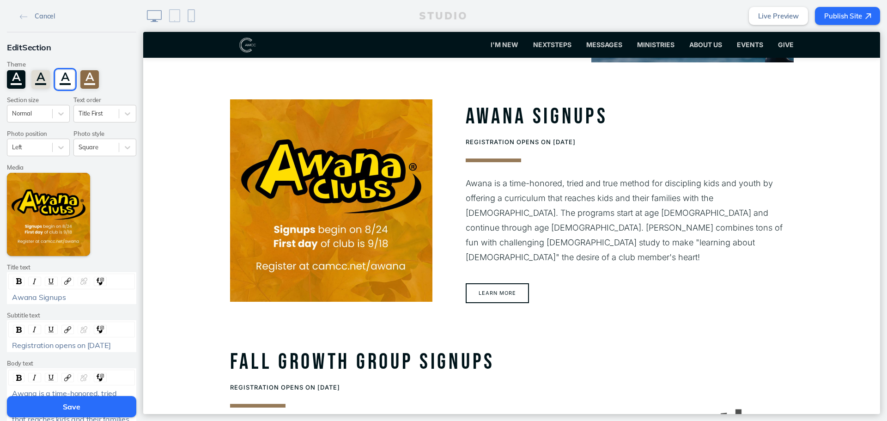
click at [67, 405] on button "Save" at bounding box center [71, 406] width 129 height 21
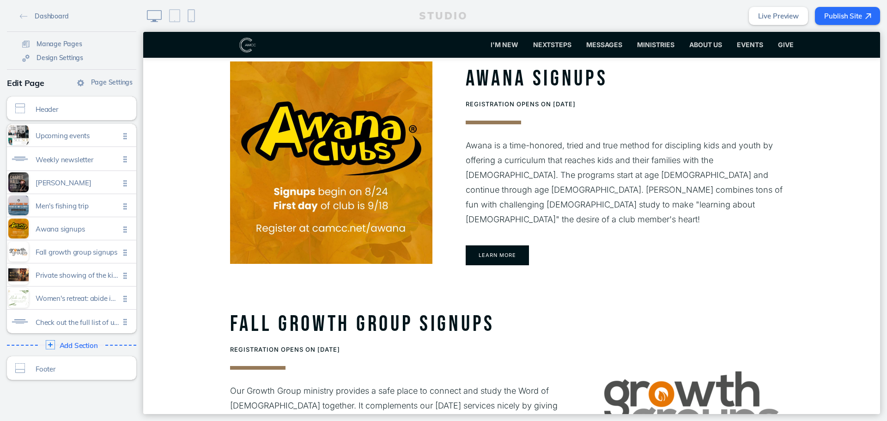
scroll to position [1162, 0]
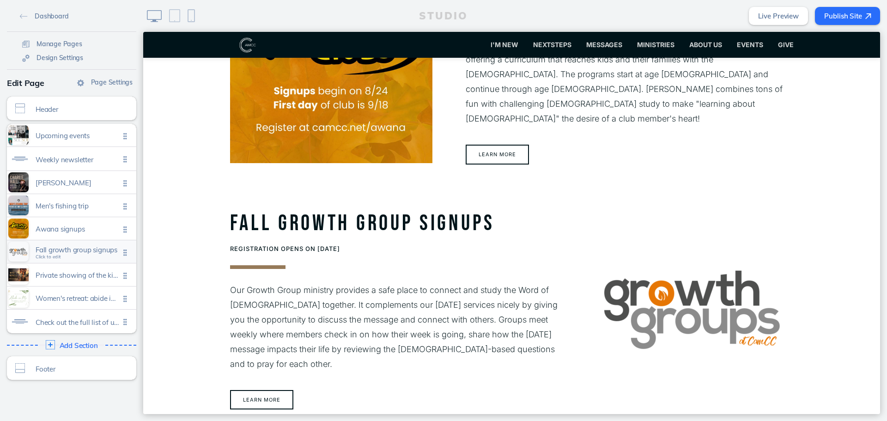
click at [63, 250] on span "Fall growth group signups" at bounding box center [78, 250] width 84 height 8
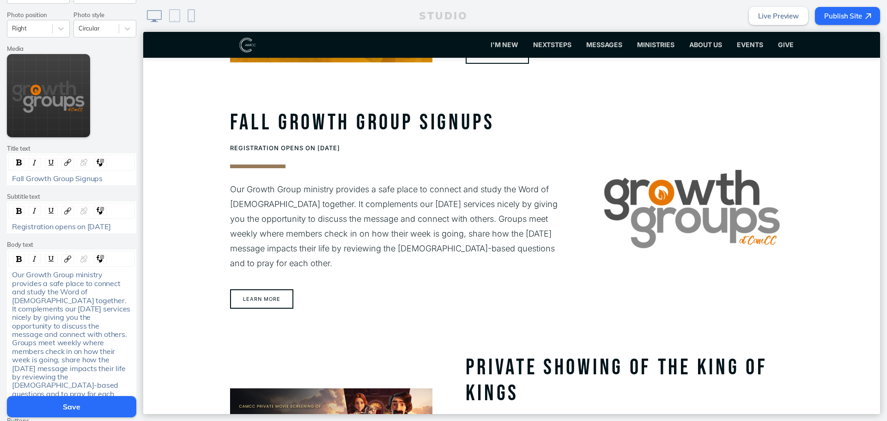
scroll to position [231, 0]
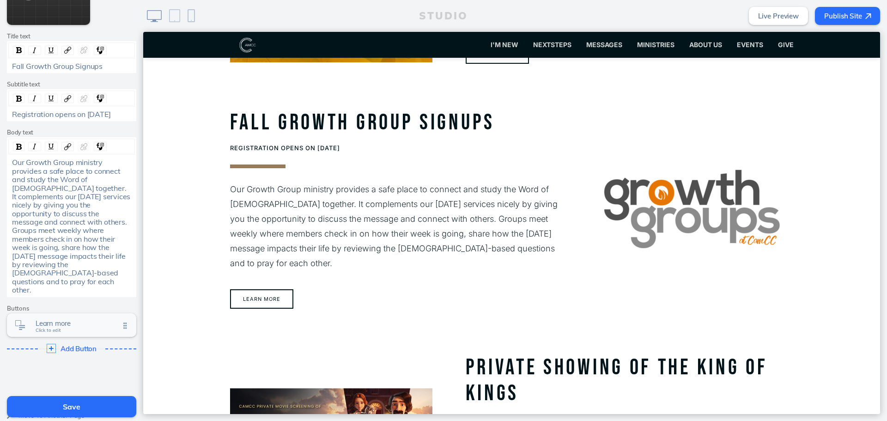
click at [66, 314] on div "Learn more Click to edit" at bounding box center [71, 325] width 129 height 24
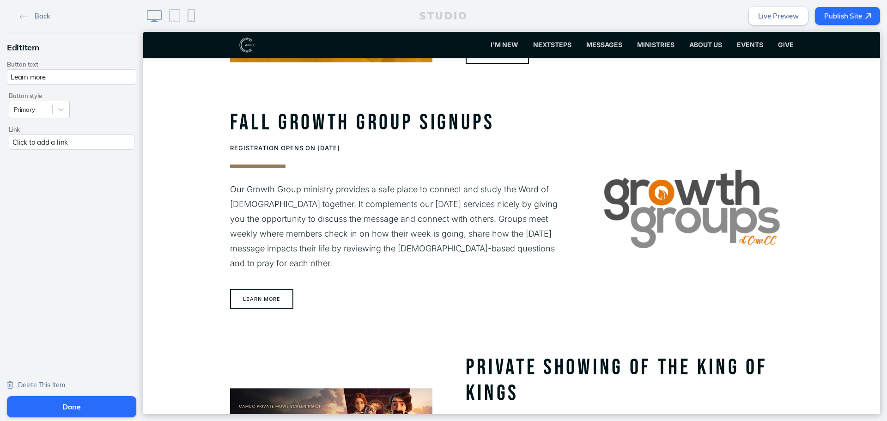
click at [100, 152] on div "Edit Item Button text Learn more Button style Primary Link Click to add a link" at bounding box center [71, 95] width 143 height 126
click at [101, 147] on div "Click to add a link" at bounding box center [72, 141] width 126 height 15
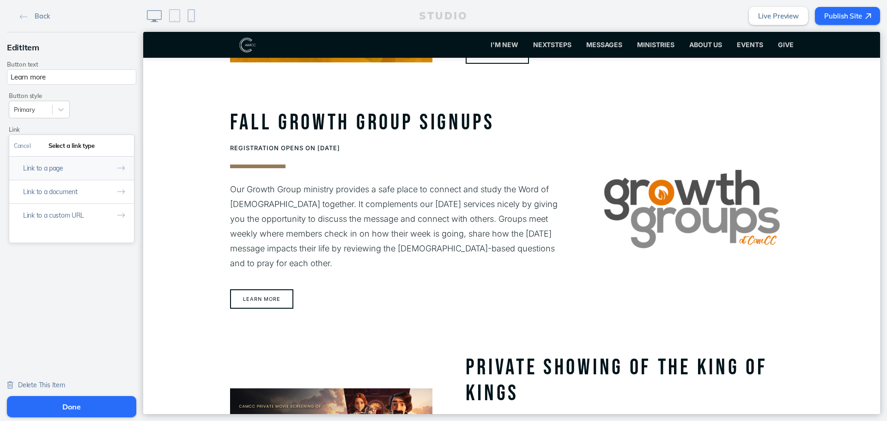
click at [78, 168] on button "Link to a page" at bounding box center [71, 168] width 125 height 24
click at [70, 214] on link "Growth Groups" at bounding box center [71, 214] width 115 height 14
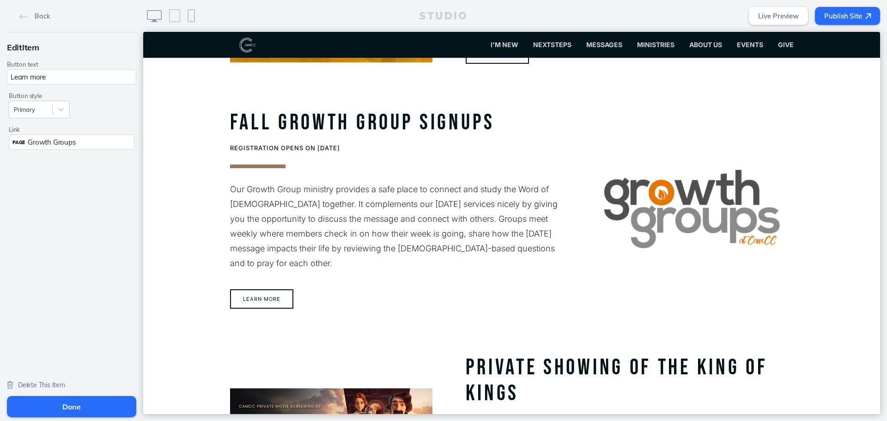
click at [85, 395] on div "Done" at bounding box center [71, 407] width 143 height 28
click at [85, 401] on button "Done" at bounding box center [71, 406] width 129 height 21
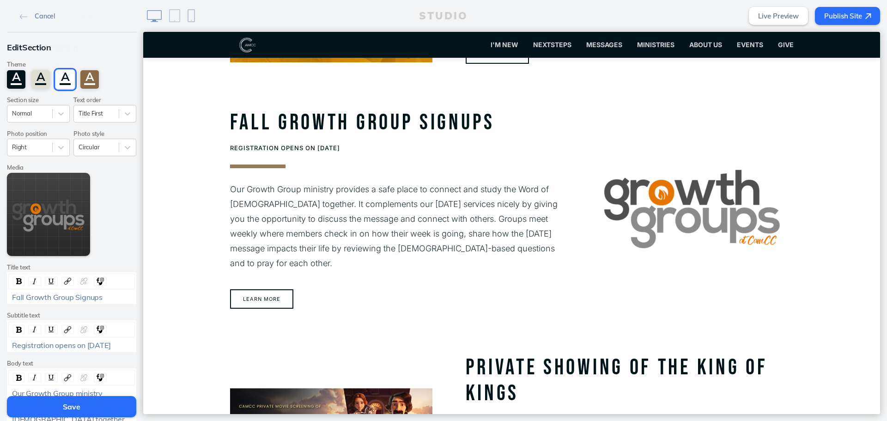
click at [85, 401] on button "Save" at bounding box center [71, 406] width 129 height 21
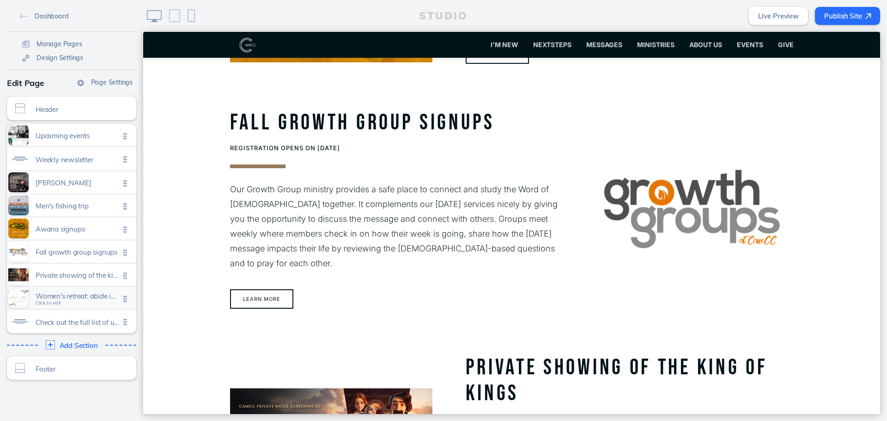
click at [72, 297] on span "Women's retreat: abide in me" at bounding box center [78, 296] width 84 height 8
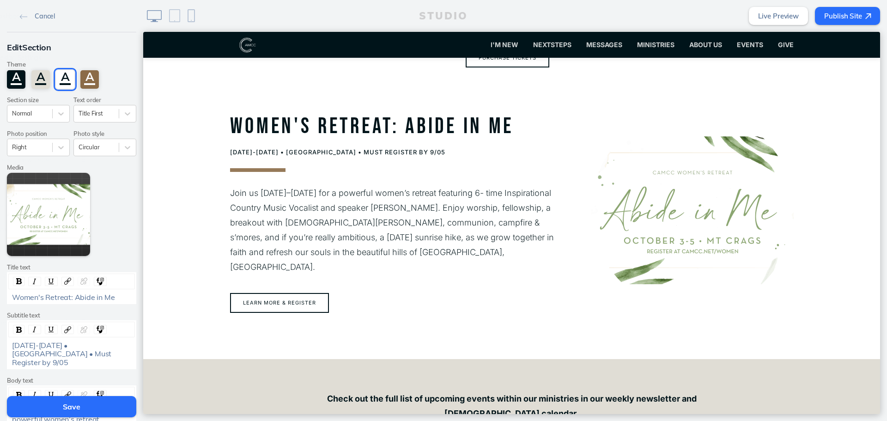
scroll to position [1772, 0]
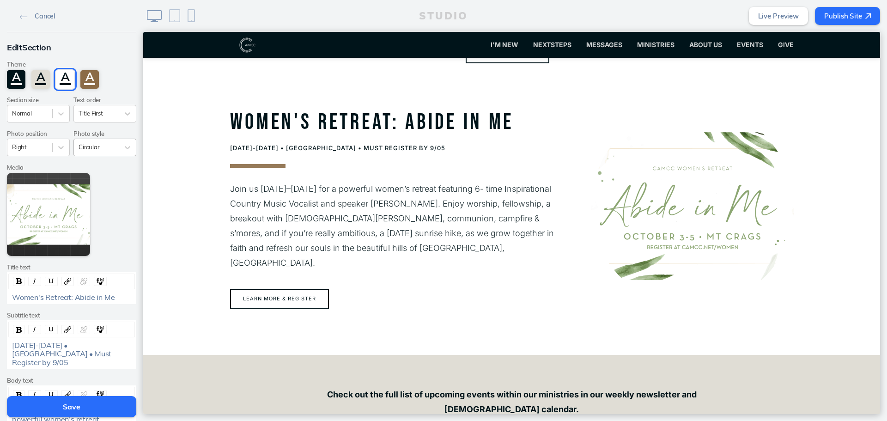
click at [91, 148] on div at bounding box center [97, 147] width 36 height 9
click at [91, 198] on div "Square" at bounding box center [104, 197] width 63 height 14
click at [73, 407] on button "Save" at bounding box center [71, 406] width 129 height 21
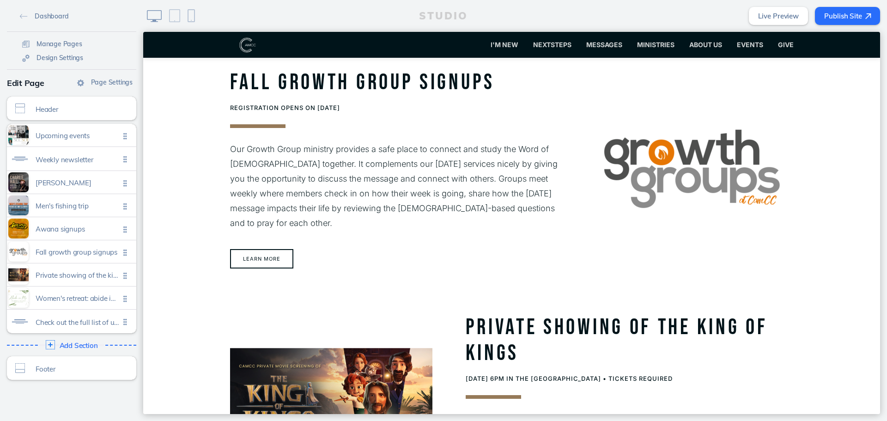
scroll to position [1356, 0]
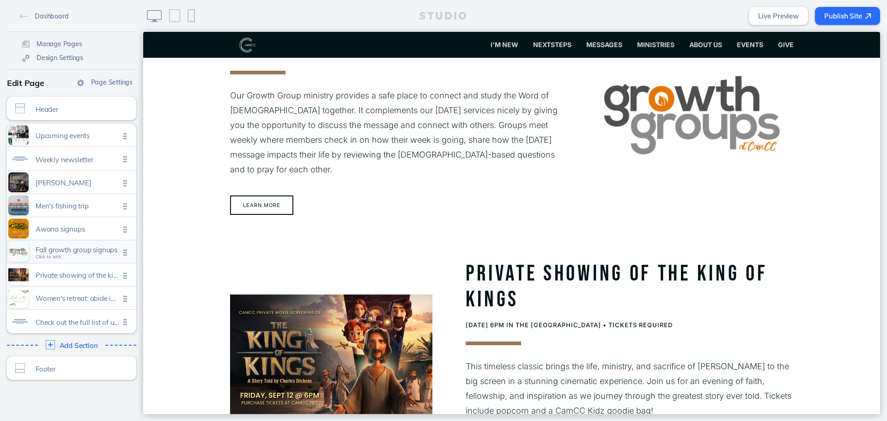
click at [84, 244] on div "Fall growth group signups Click to edit" at bounding box center [71, 251] width 129 height 23
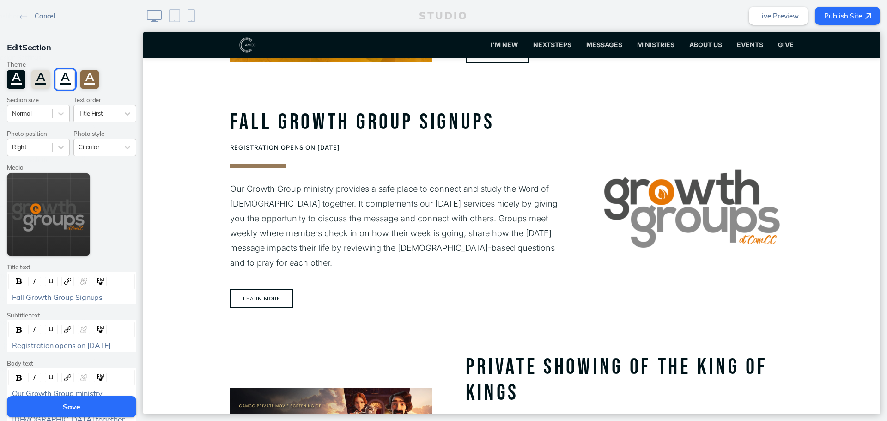
scroll to position [1263, 0]
click at [104, 156] on div "Edit Section Theme A A A A Section size Normal Text order Title First Photo pos…" at bounding box center [71, 314] width 143 height 565
click at [110, 149] on div at bounding box center [97, 147] width 36 height 9
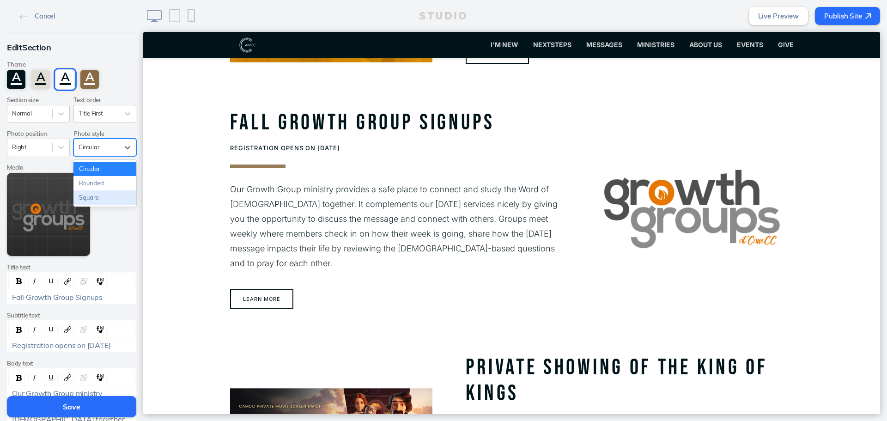
click at [90, 197] on div "Square" at bounding box center [104, 197] width 63 height 14
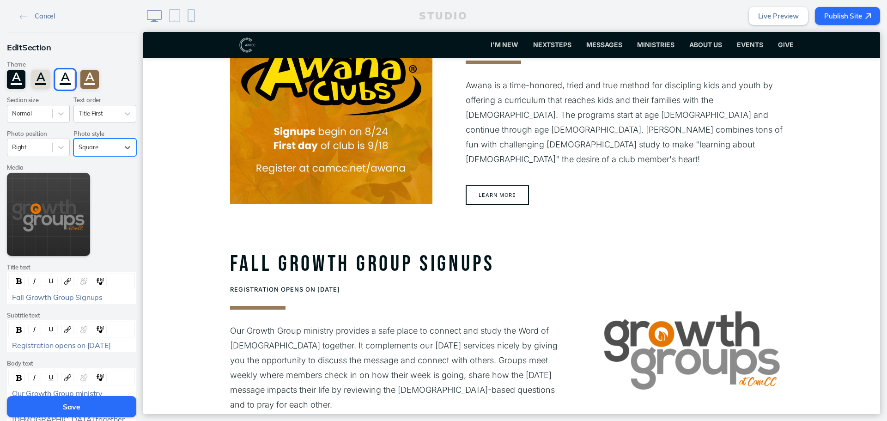
scroll to position [1032, 0]
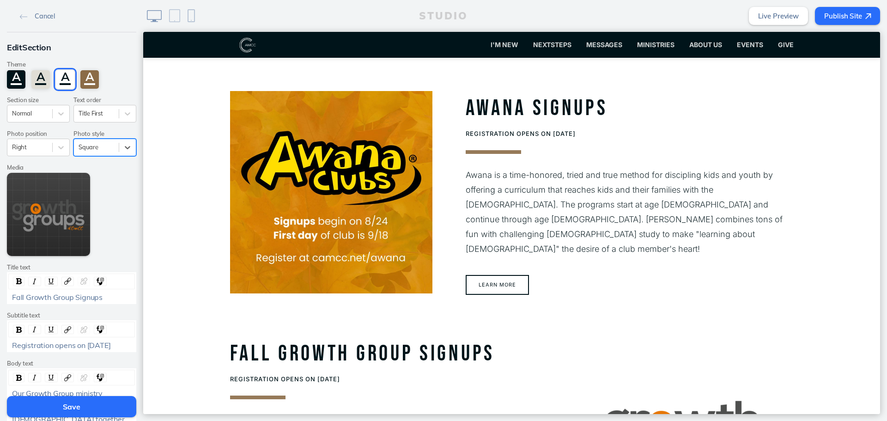
click at [76, 397] on button "Save" at bounding box center [71, 406] width 129 height 21
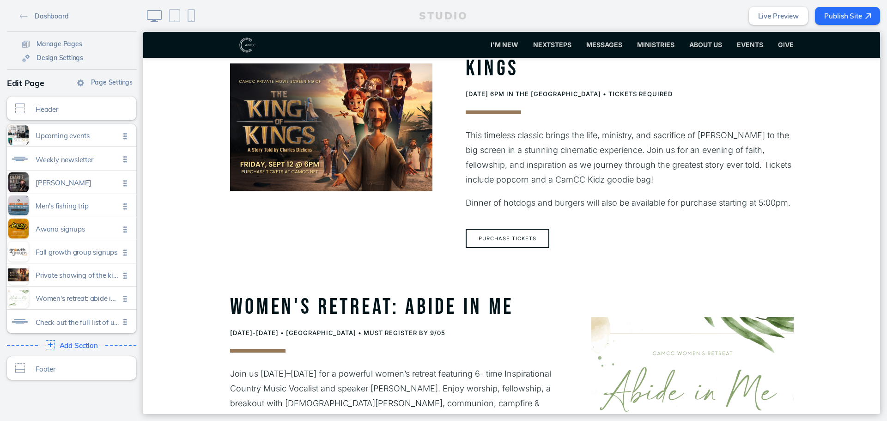
scroll to position [1725, 0]
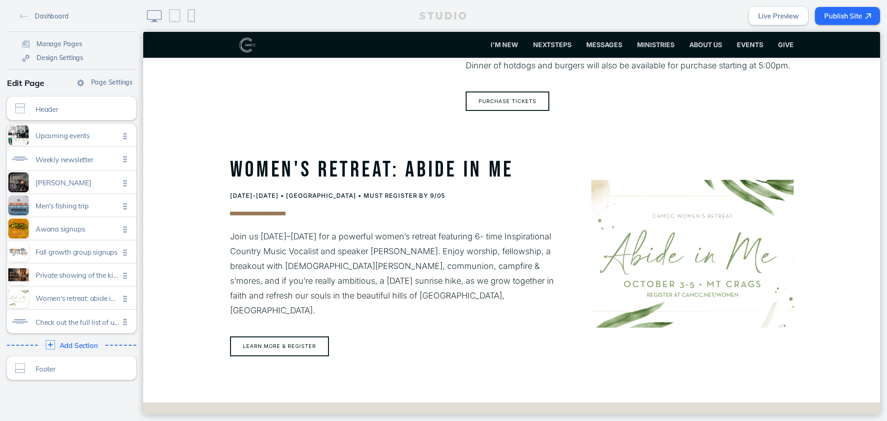
click at [845, 18] on button "Publish Site" at bounding box center [847, 16] width 65 height 18
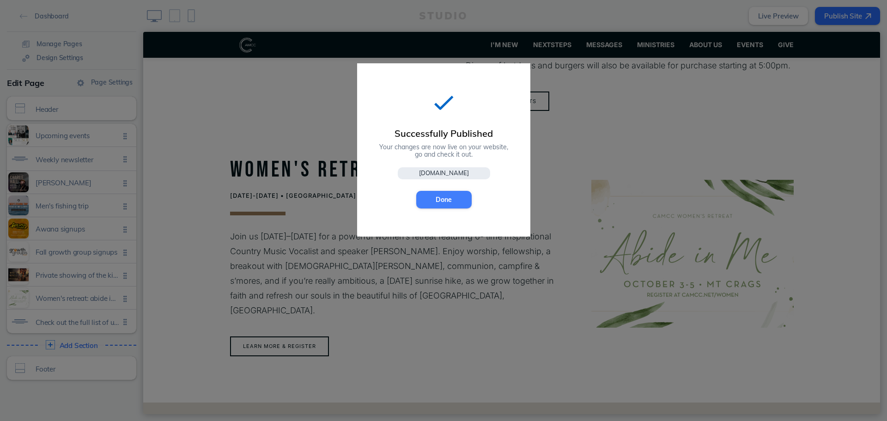
drag, startPoint x: 426, startPoint y: 207, endPoint x: 287, endPoint y: 185, distance: 140.7
click at [426, 207] on button "Done" at bounding box center [443, 200] width 55 height 18
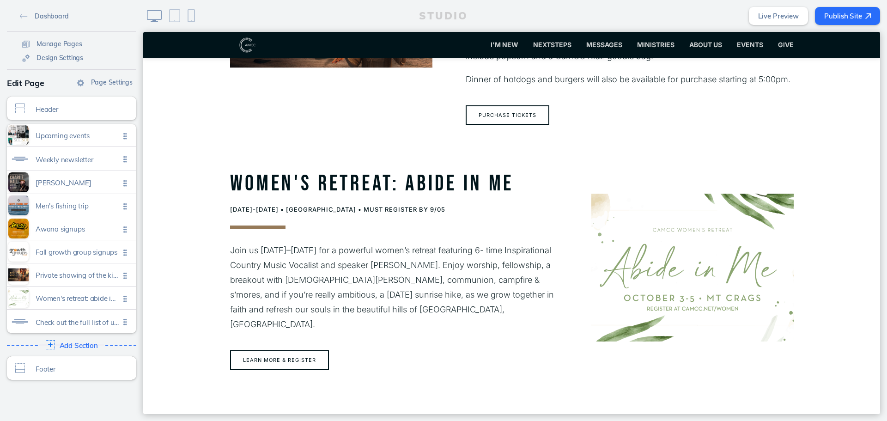
scroll to position [1632, 0]
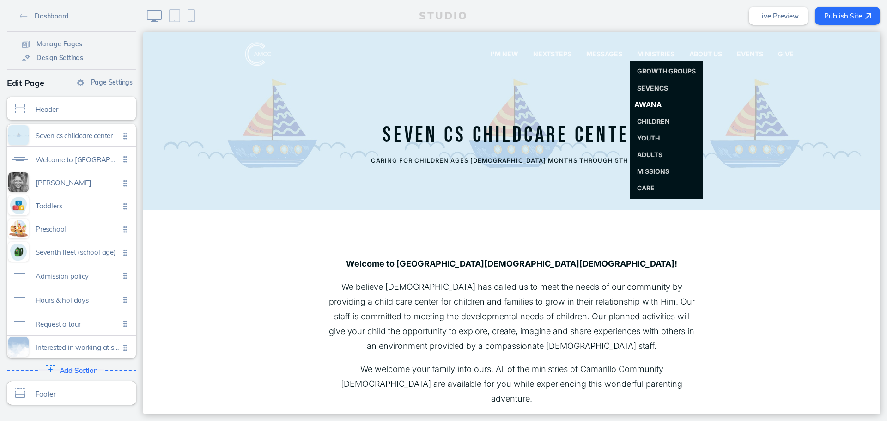
click at [648, 104] on span "Awana" at bounding box center [647, 104] width 27 height 9
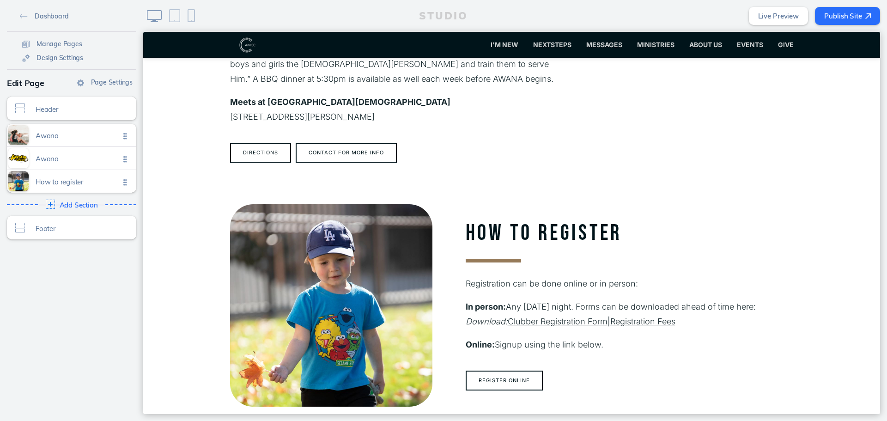
scroll to position [462, 0]
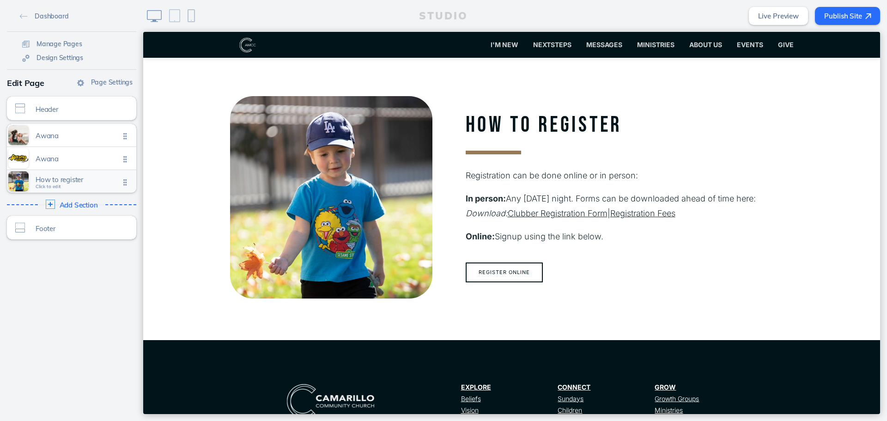
click at [84, 188] on div "How to register Click to edit" at bounding box center [71, 181] width 129 height 23
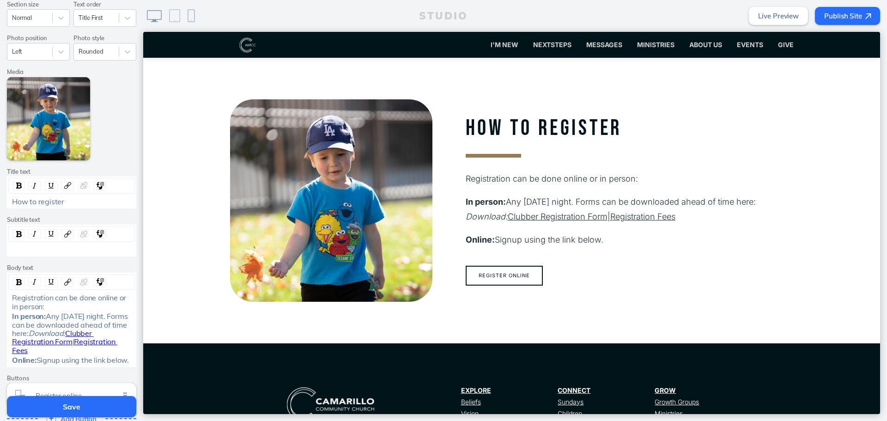
scroll to position [185, 0]
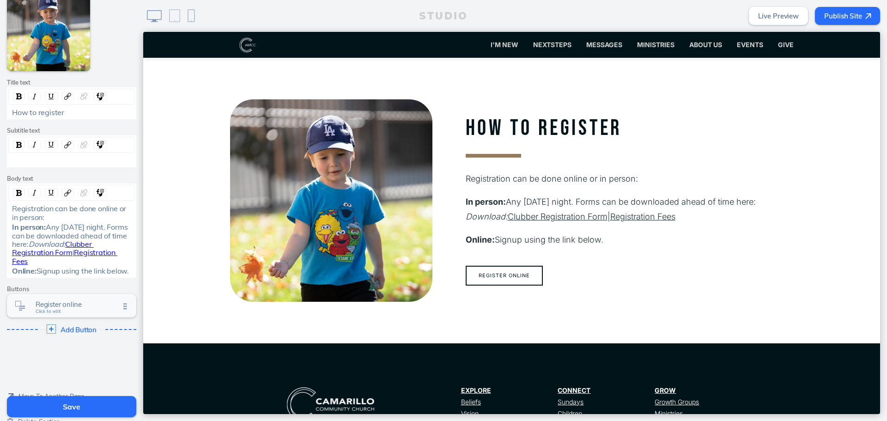
click at [77, 307] on span "Register online" at bounding box center [78, 304] width 84 height 8
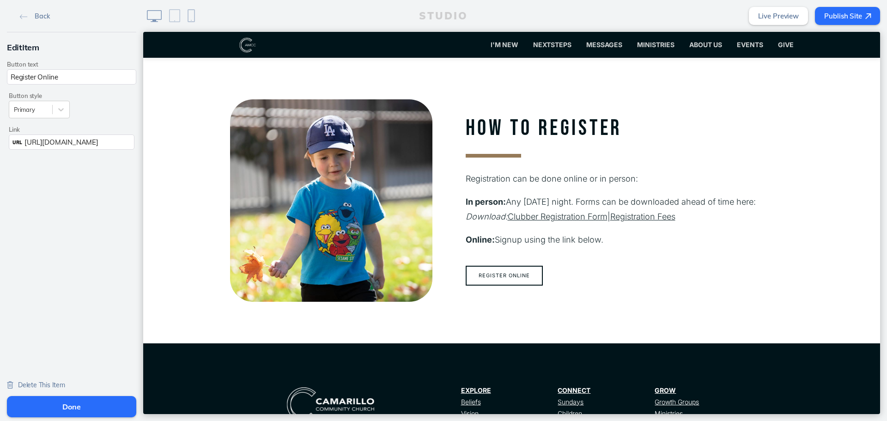
click at [50, 136] on div "URL https://camcc.churchcenter.com/registrations/events/3106469" at bounding box center [72, 141] width 126 height 15
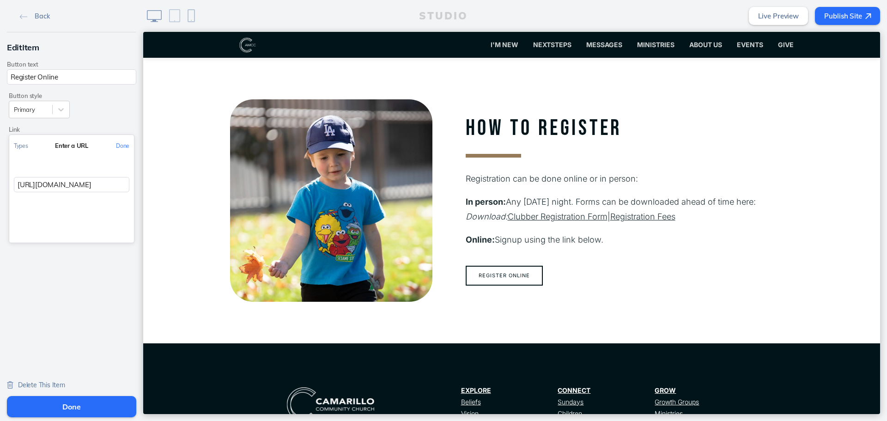
click at [109, 189] on input "https://camcc.churchcenter.com/registrations/events/3106469" at bounding box center [71, 184] width 115 height 15
paste input "https://camcc.churchcenter.com/registrations/events/3106469"
type input "https://camcc.churchcenter.com/registrations/events/3106469"
click at [116, 151] on button "Done" at bounding box center [122, 145] width 23 height 21
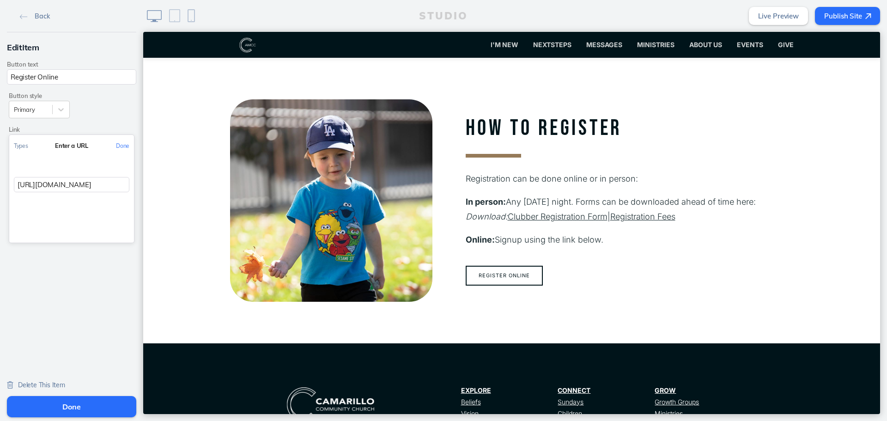
scroll to position [0, 0]
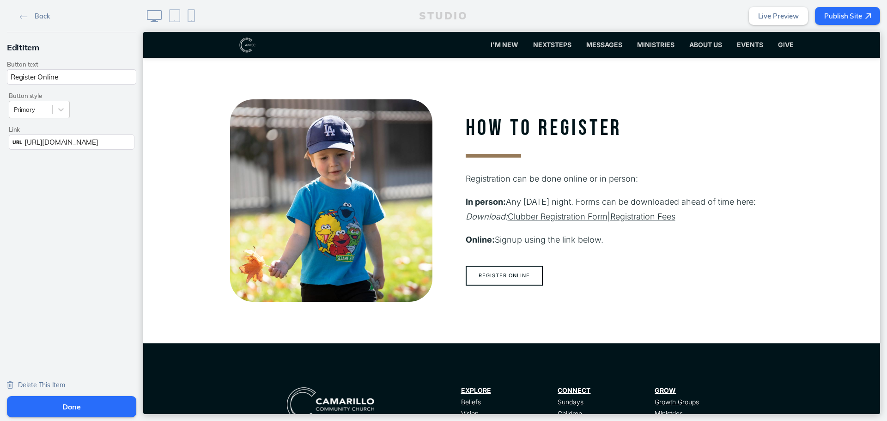
click at [105, 402] on button "Done" at bounding box center [71, 406] width 129 height 21
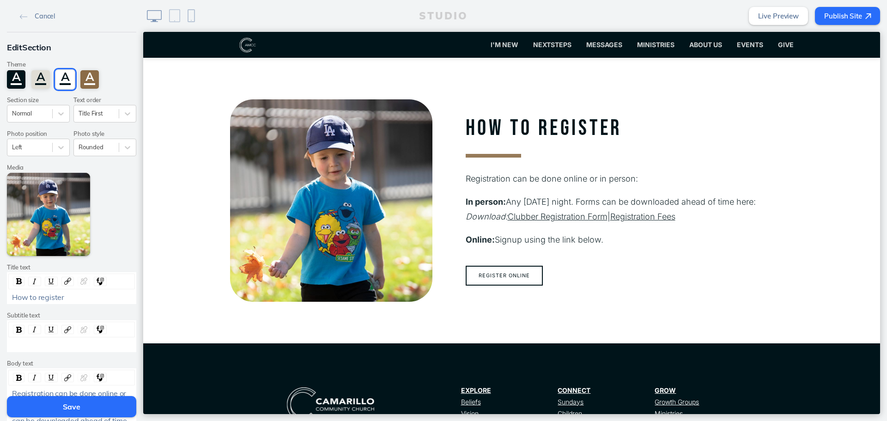
click at [101, 409] on button "Save" at bounding box center [71, 406] width 129 height 21
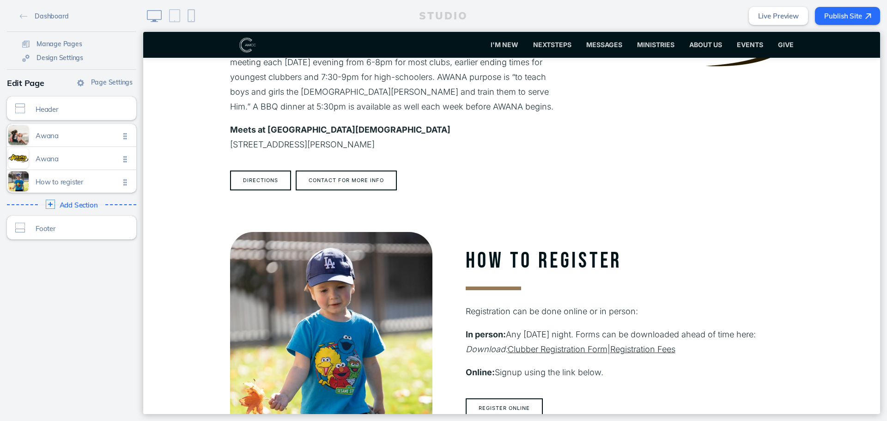
scroll to position [462, 0]
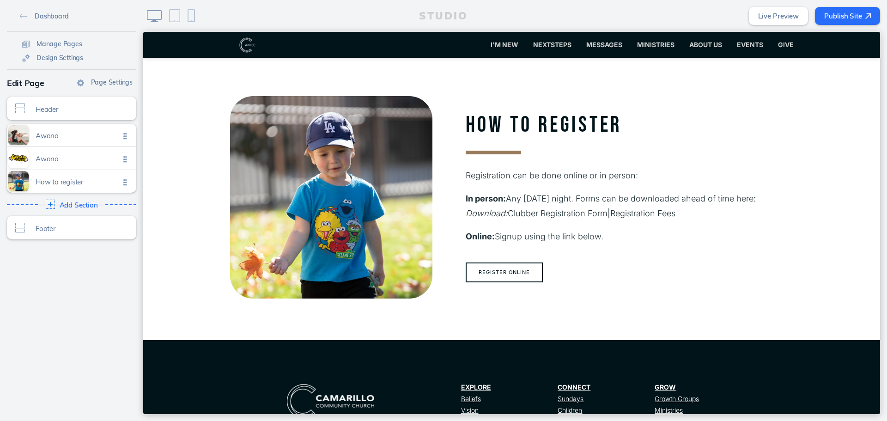
click at [849, 20] on button "Publish Site" at bounding box center [847, 16] width 65 height 18
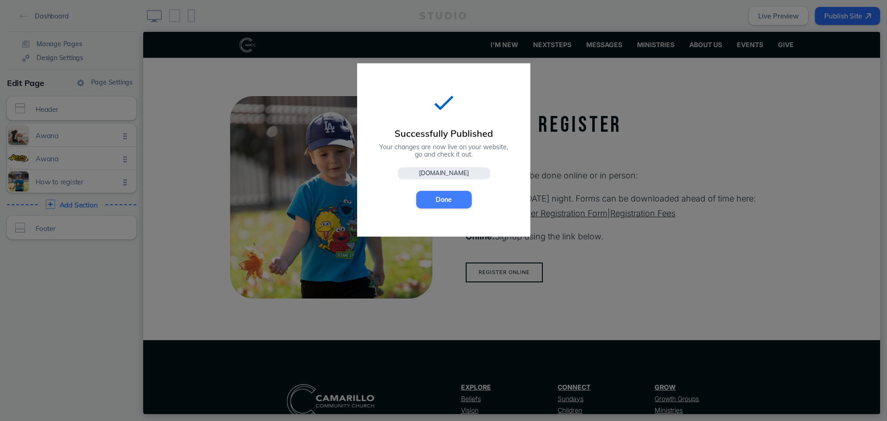
click at [422, 201] on button "Done" at bounding box center [443, 200] width 55 height 18
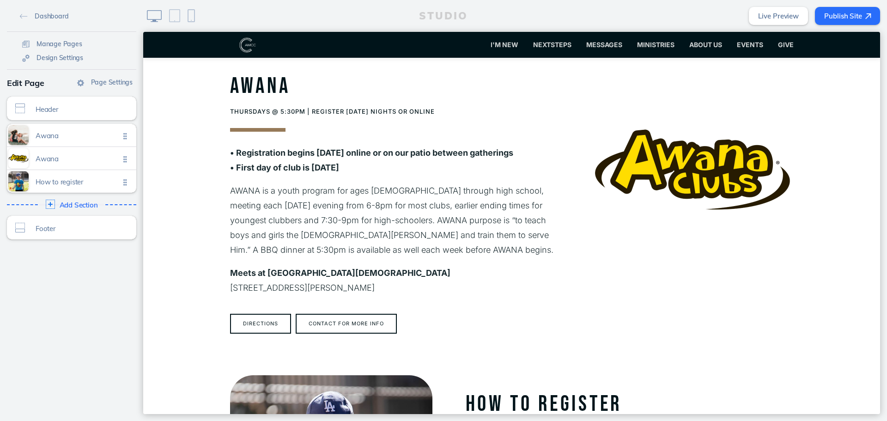
scroll to position [0, 0]
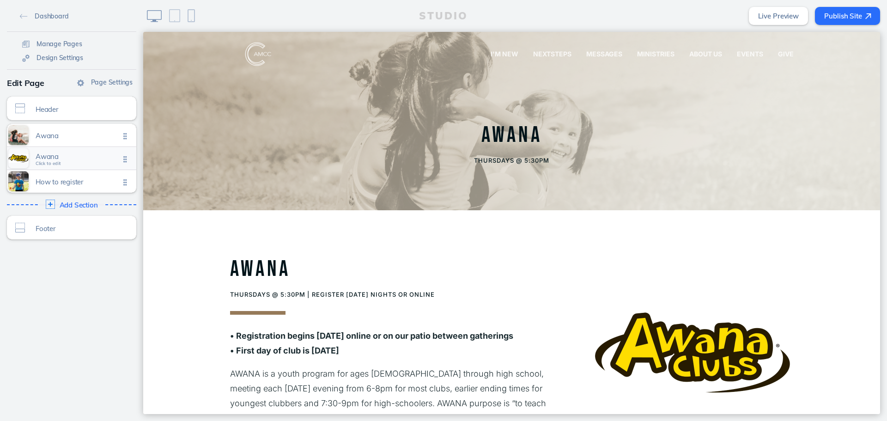
click at [81, 155] on span "Awana" at bounding box center [78, 156] width 84 height 8
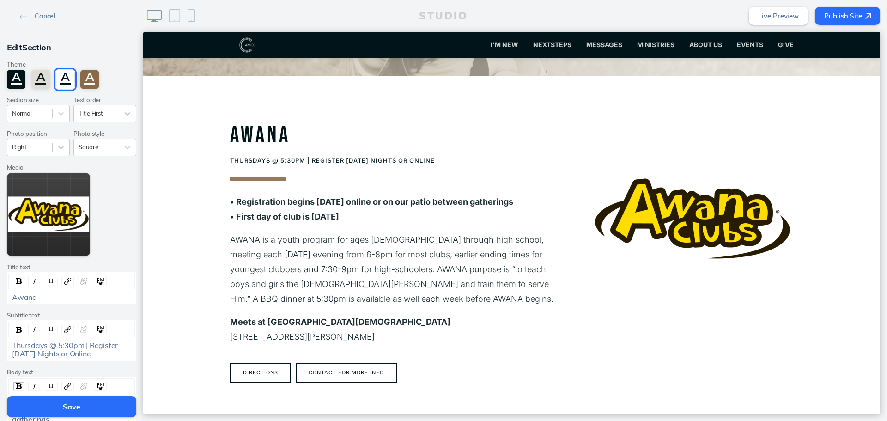
scroll to position [185, 0]
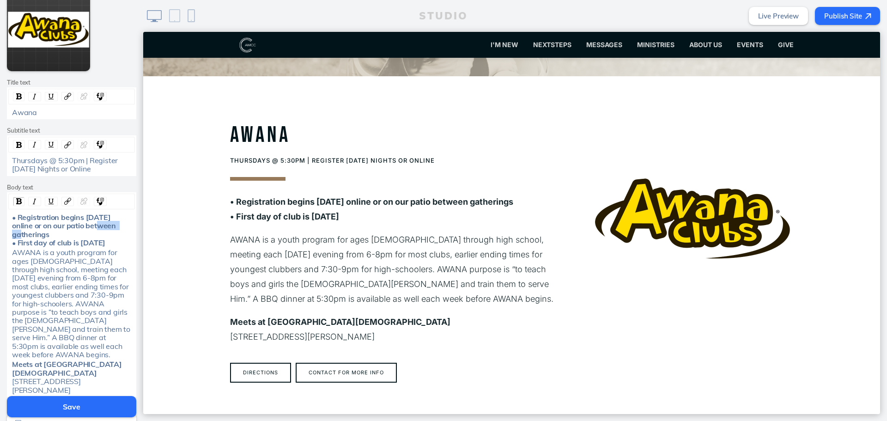
drag, startPoint x: 113, startPoint y: 226, endPoint x: 85, endPoint y: 227, distance: 28.7
click at [85, 227] on span "• Registration begins Sun, 8/24 online or on our patio between gatherings • Fir…" at bounding box center [65, 230] width 106 height 35
click at [121, 405] on button "Save" at bounding box center [71, 406] width 129 height 21
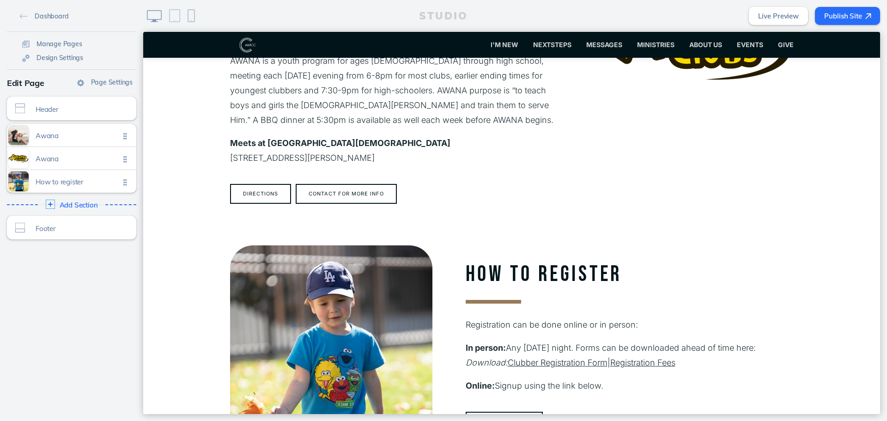
scroll to position [411, 0]
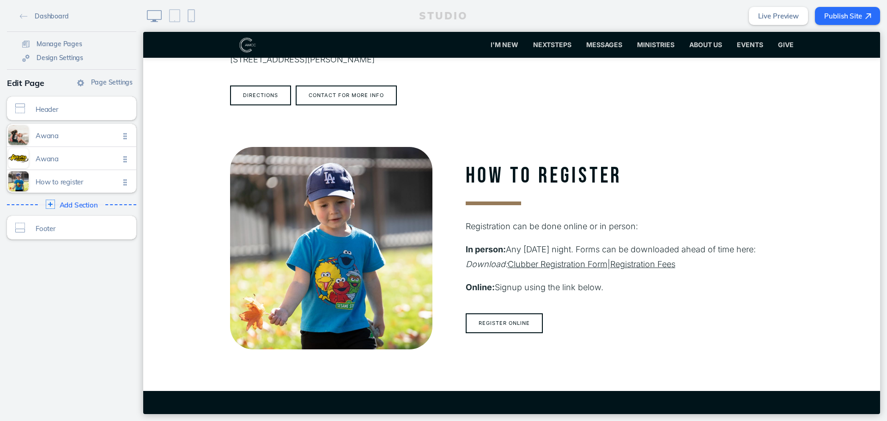
click at [836, 15] on button "Publish Site" at bounding box center [847, 16] width 65 height 18
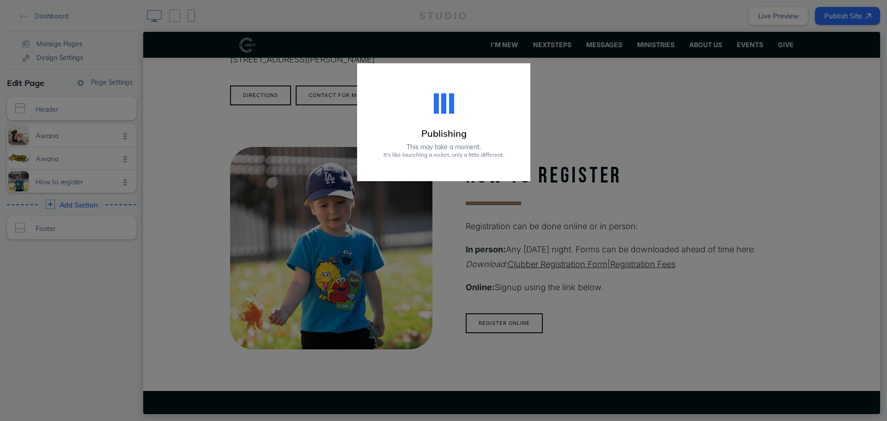
drag, startPoint x: 520, startPoint y: 326, endPoint x: 674, endPoint y: 341, distance: 154.1
click at [674, 341] on div "How to register Registration can be done online or in person: In person: Any Th…" at bounding box center [512, 248] width 564 height 202
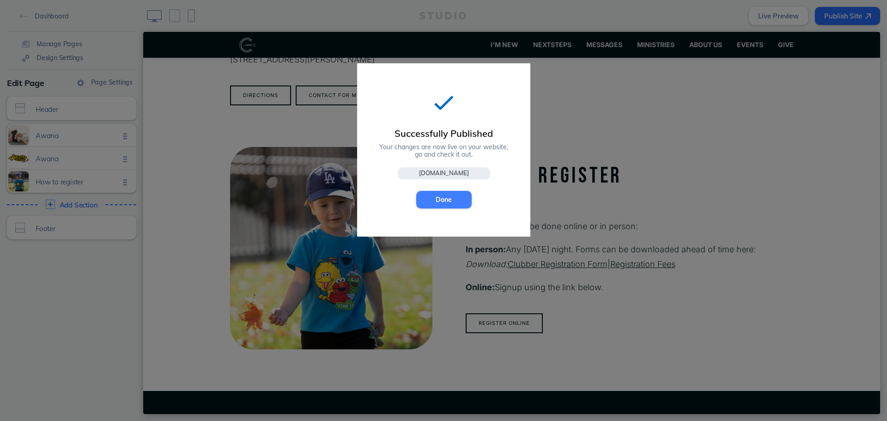
drag, startPoint x: 447, startPoint y: 206, endPoint x: 319, endPoint y: 273, distance: 144.7
click at [447, 206] on button "Done" at bounding box center [443, 200] width 55 height 18
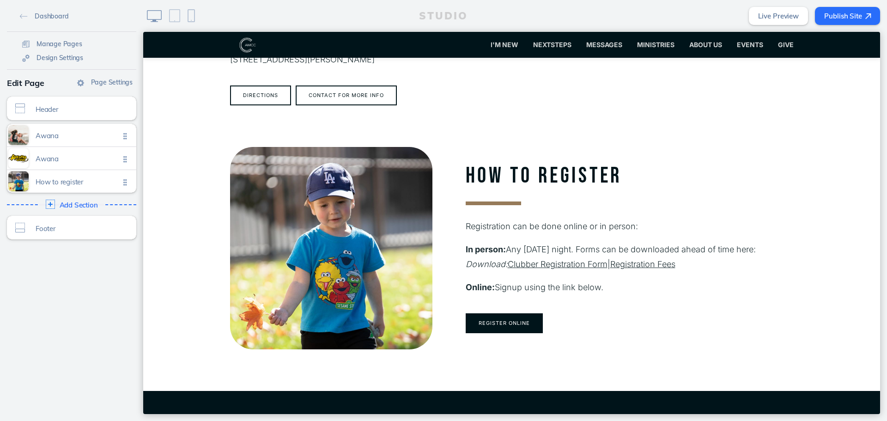
click at [505, 327] on button "Register Online" at bounding box center [504, 323] width 77 height 20
